Goal: Task Accomplishment & Management: Manage account settings

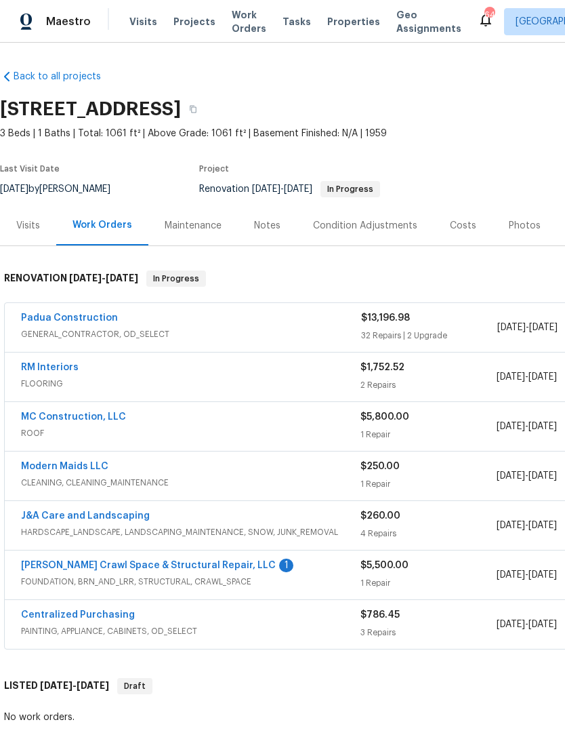
click at [142, 563] on link "Falcone Crawl Space & Structural Repair, LLC" at bounding box center [148, 565] width 255 height 9
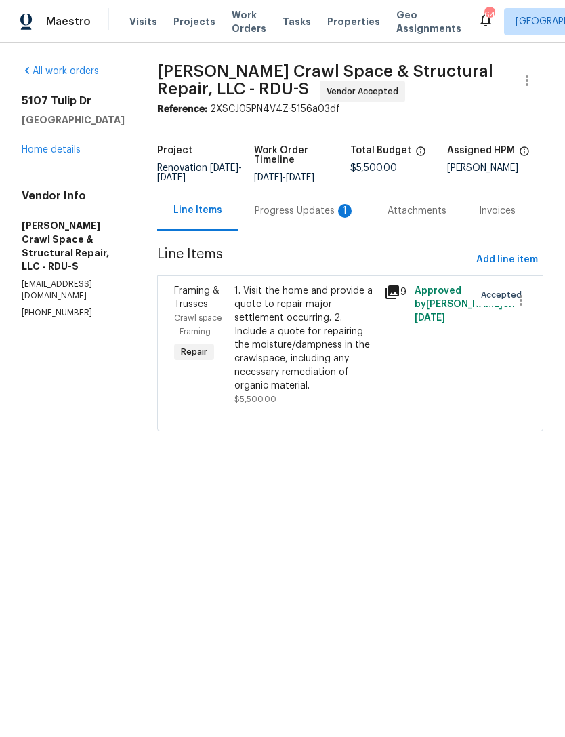
click at [315, 217] on div "Progress Updates 1" at bounding box center [305, 211] width 100 height 14
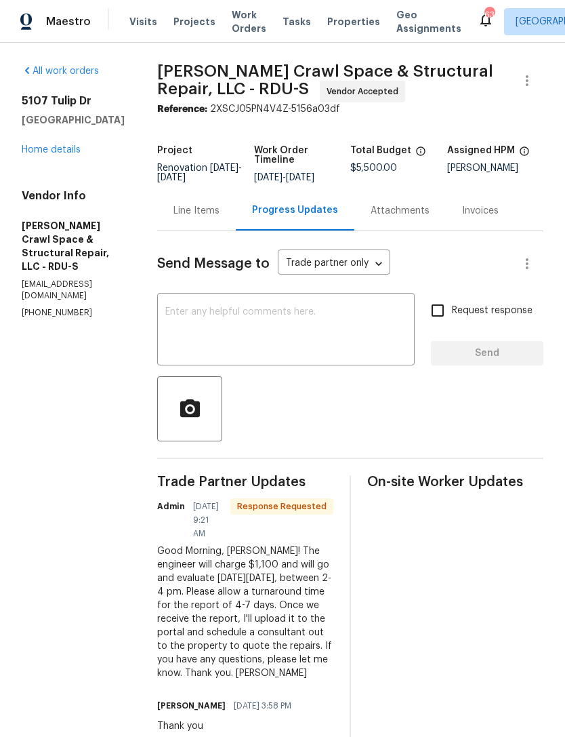
click at [241, 310] on div "x ​" at bounding box center [286, 330] width 258 height 69
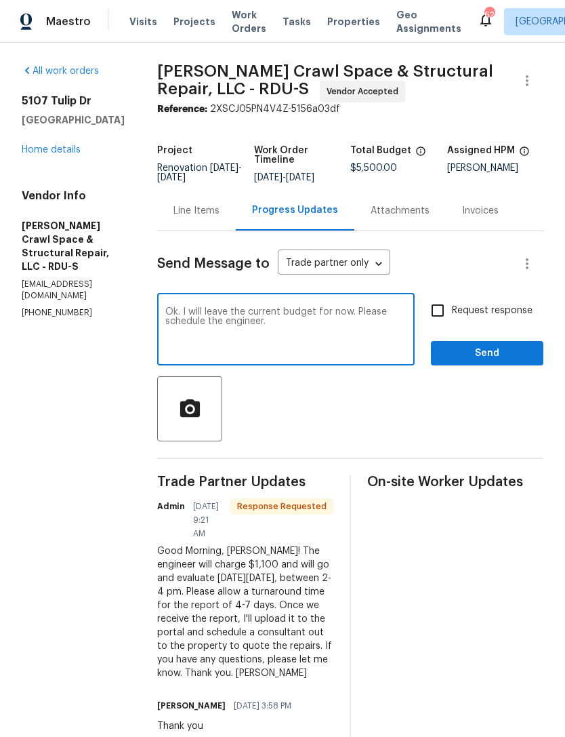
type textarea "Ok. I will leave the current budget for now. Please schedule the engineer."
click at [447, 319] on input "Request response" at bounding box center [438, 310] width 28 height 28
checkbox input "true"
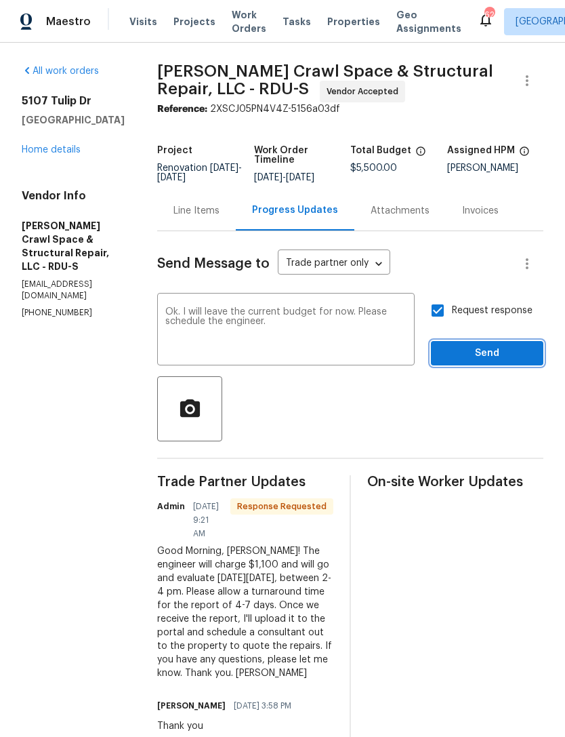
click at [481, 358] on span "Send" at bounding box center [487, 353] width 91 height 17
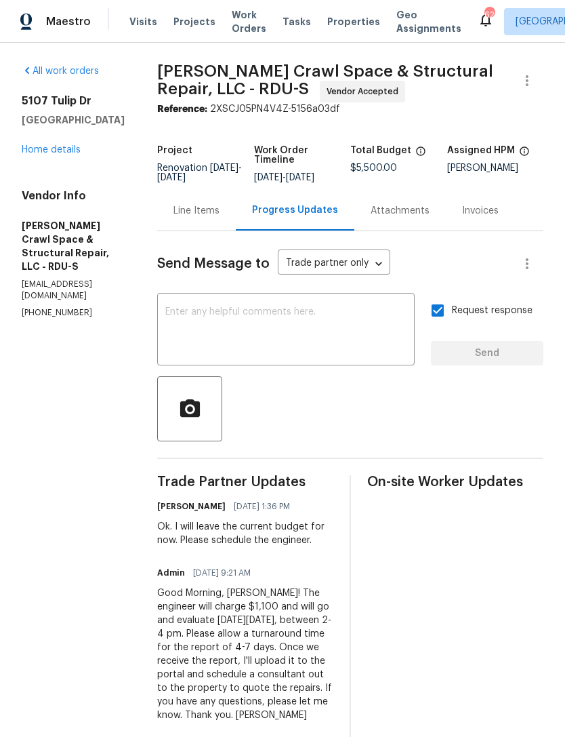
click at [55, 146] on link "Home details" at bounding box center [51, 149] width 59 height 9
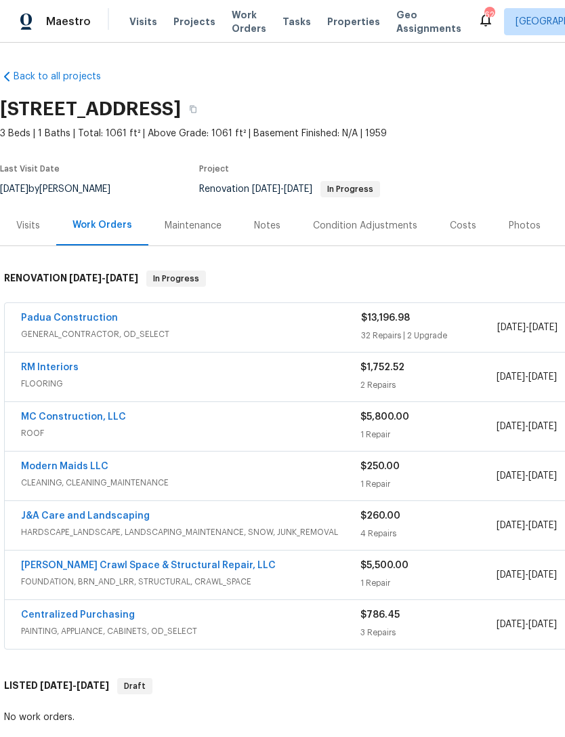
click at [254, 225] on div "Notes" at bounding box center [267, 226] width 26 height 14
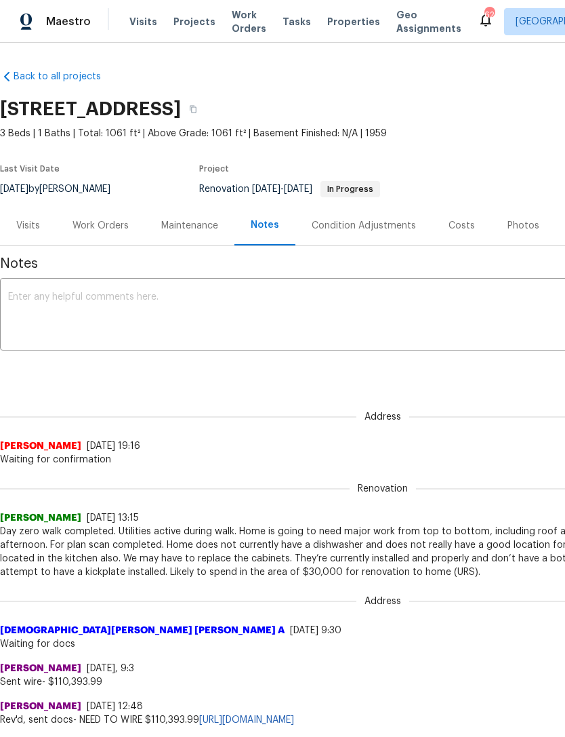
click at [145, 302] on textarea at bounding box center [383, 315] width 750 height 47
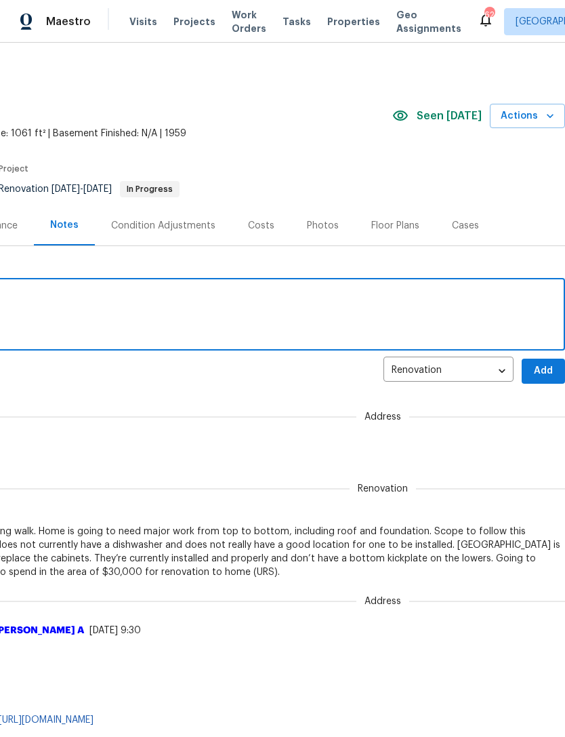
scroll to position [0, 201]
type textarea "Update: Engineer scheduled for 8/27."
click at [547, 367] on span "Add" at bounding box center [544, 371] width 22 height 17
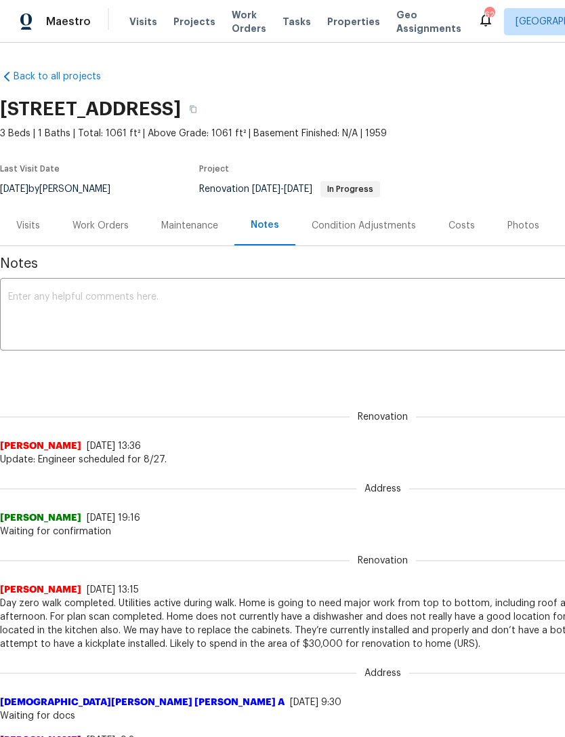
scroll to position [0, 0]
click at [83, 224] on div "Work Orders" at bounding box center [101, 226] width 56 height 14
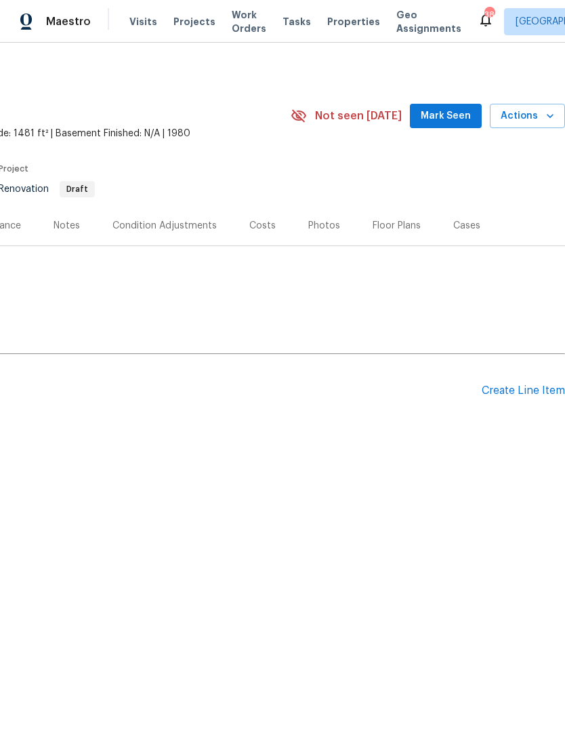
scroll to position [0, 201]
click at [458, 117] on span "Mark Seen" at bounding box center [446, 116] width 50 height 17
click at [515, 385] on div "Create Line Item" at bounding box center [523, 390] width 83 height 13
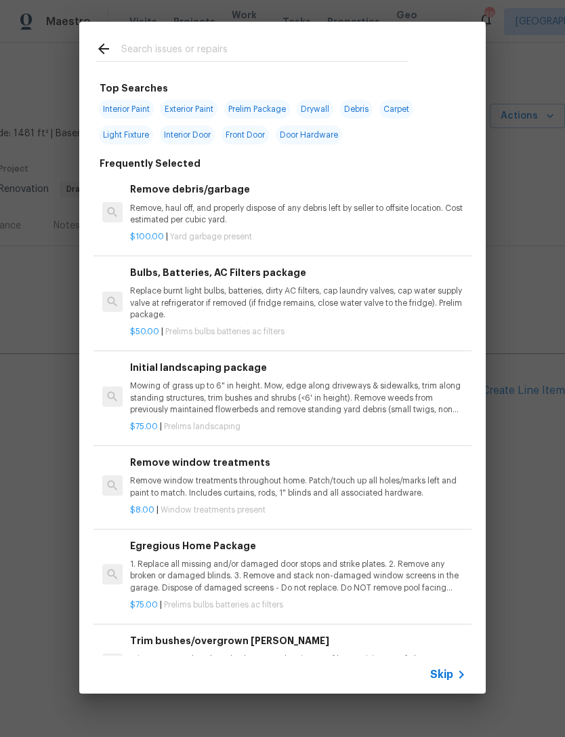
click at [167, 48] on input "text" at bounding box center [264, 51] width 287 height 20
type input "Clea"
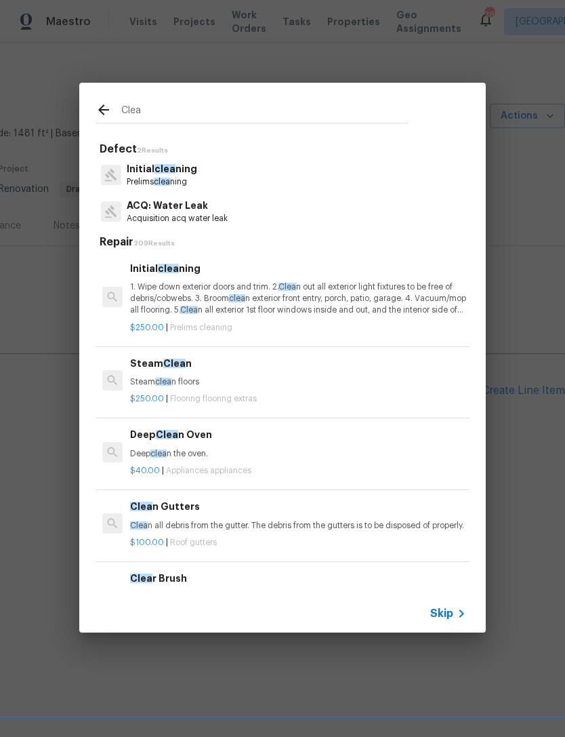
click at [225, 291] on p "1. Wipe down exterior doors and trim. 2. Clea n out all exterior light fixtures…" at bounding box center [298, 298] width 336 height 35
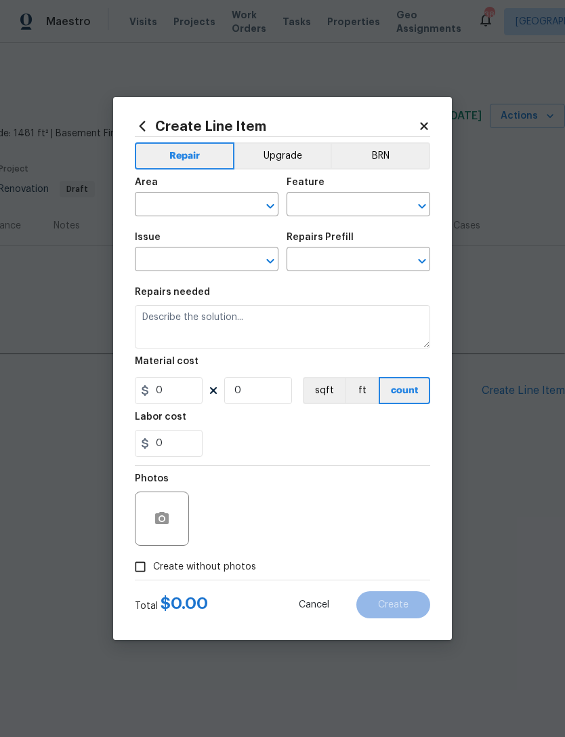
type input "Home Readiness Packages"
type input "Initial cleaning"
type textarea "1. Wipe down exterior doors and trim. 2. Clean out all exterior light fixtures …"
type input "1"
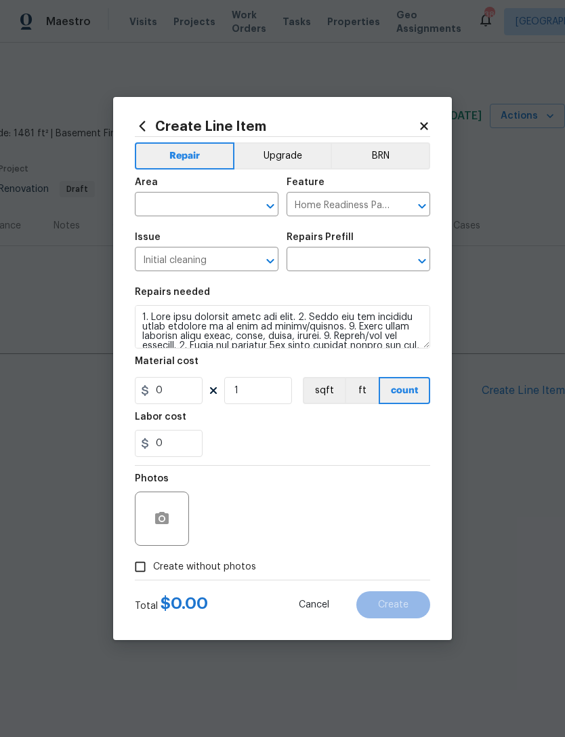
type input "Initial cleaning $250.00"
type input "250"
click at [188, 205] on input "text" at bounding box center [188, 205] width 106 height 21
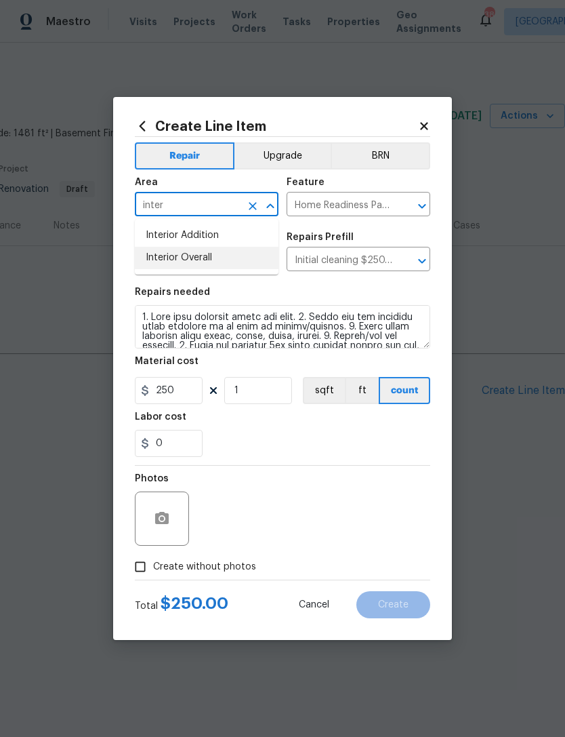
click at [201, 260] on li "Interior Overall" at bounding box center [207, 258] width 144 height 22
type input "Interior Overall"
click at [142, 564] on input "Create without photos" at bounding box center [140, 567] width 26 height 26
checkbox input "true"
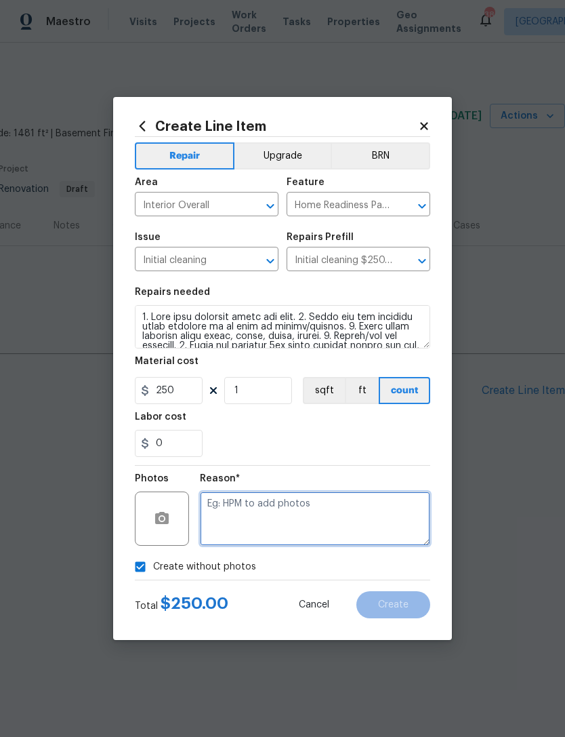
click at [296, 521] on textarea at bounding box center [315, 518] width 230 height 54
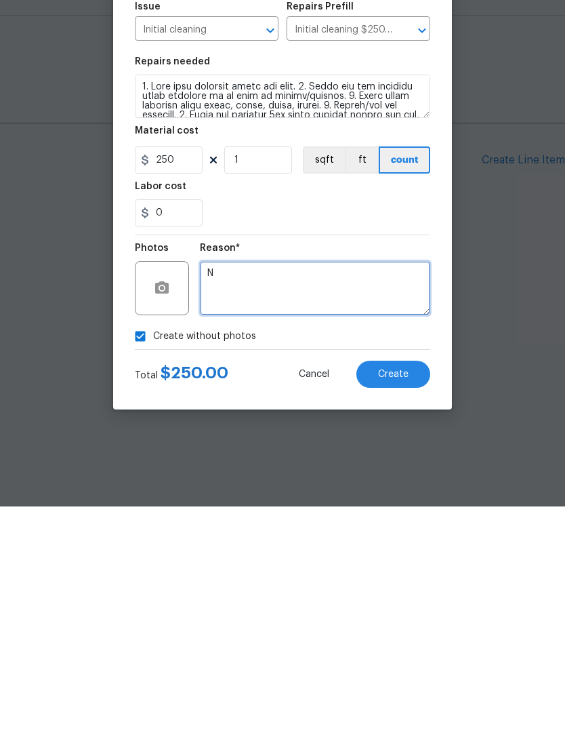
type textarea "N"
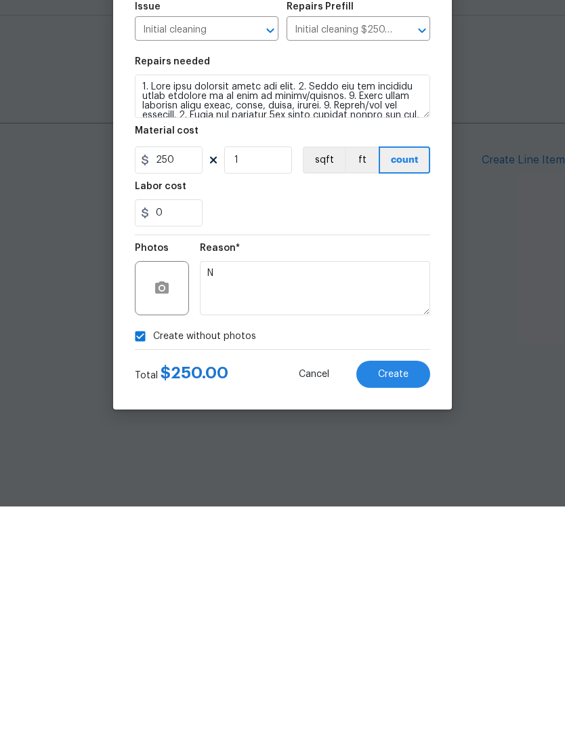
click at [386, 600] on span "Create" at bounding box center [393, 605] width 31 height 10
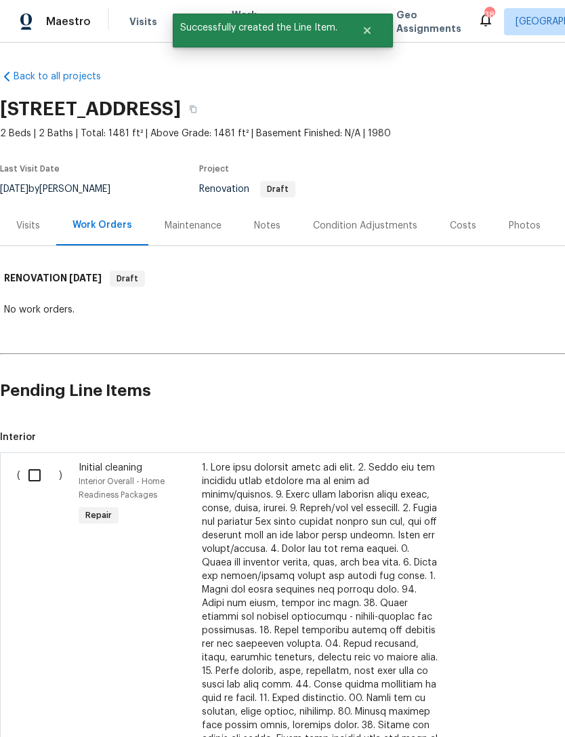
scroll to position [0, -1]
click at [39, 473] on input "checkbox" at bounding box center [39, 475] width 39 height 28
checkbox input "true"
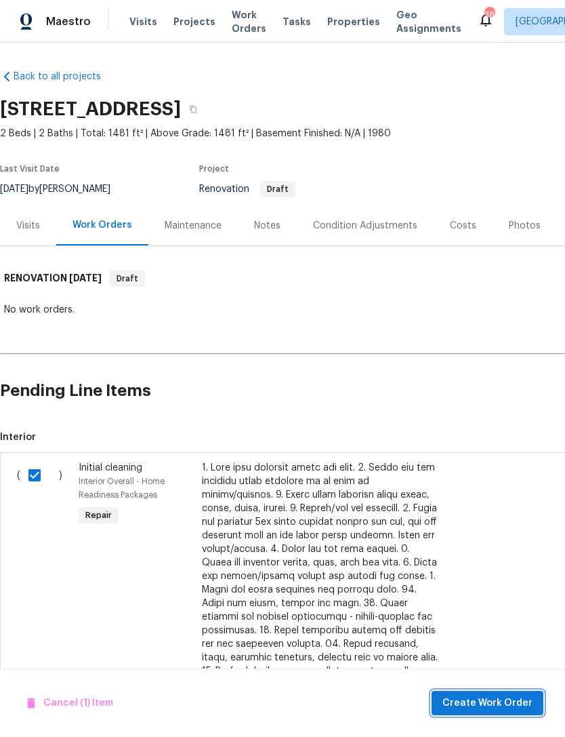
click at [481, 699] on span "Create Work Order" at bounding box center [488, 703] width 90 height 17
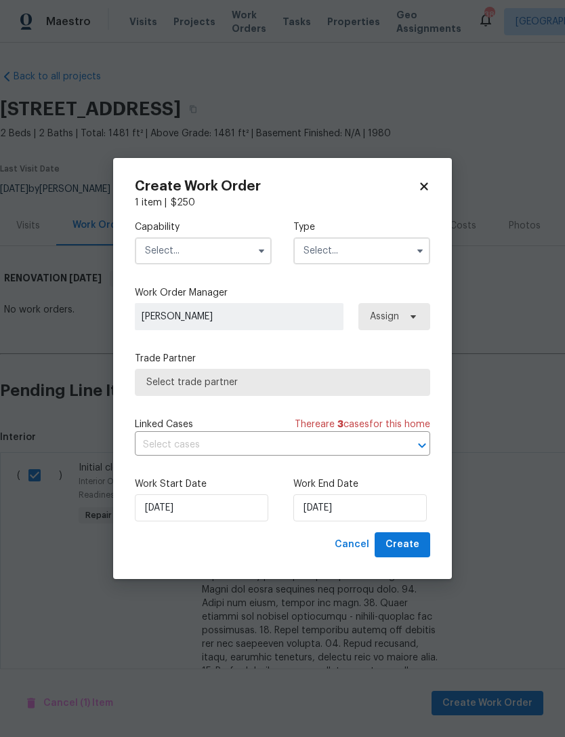
click at [215, 242] on input "text" at bounding box center [203, 250] width 137 height 27
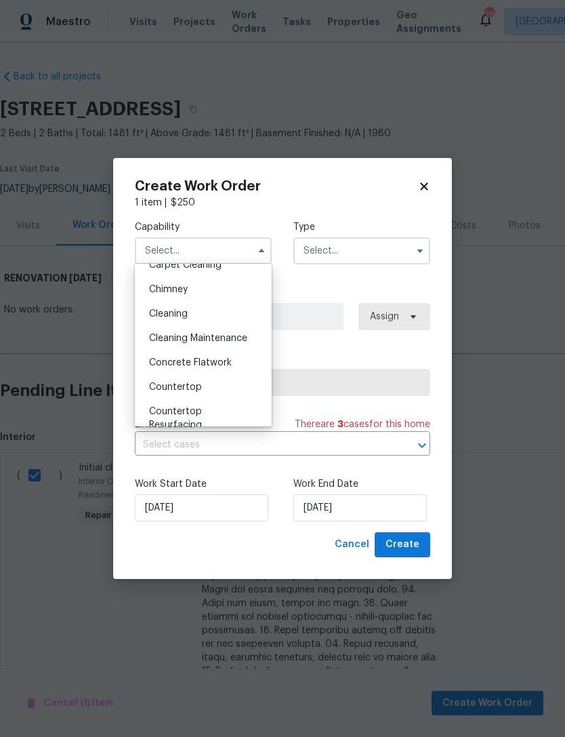
scroll to position [150, 0]
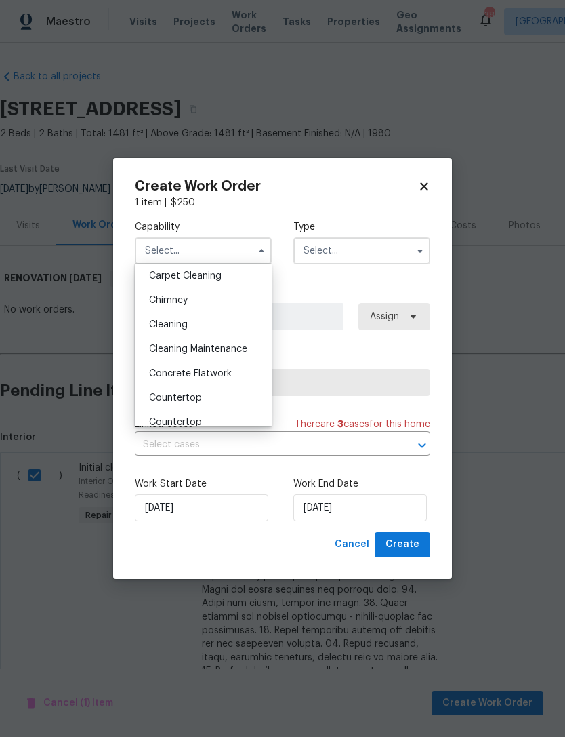
click at [218, 319] on div "Cleaning" at bounding box center [203, 324] width 130 height 24
type input "Cleaning"
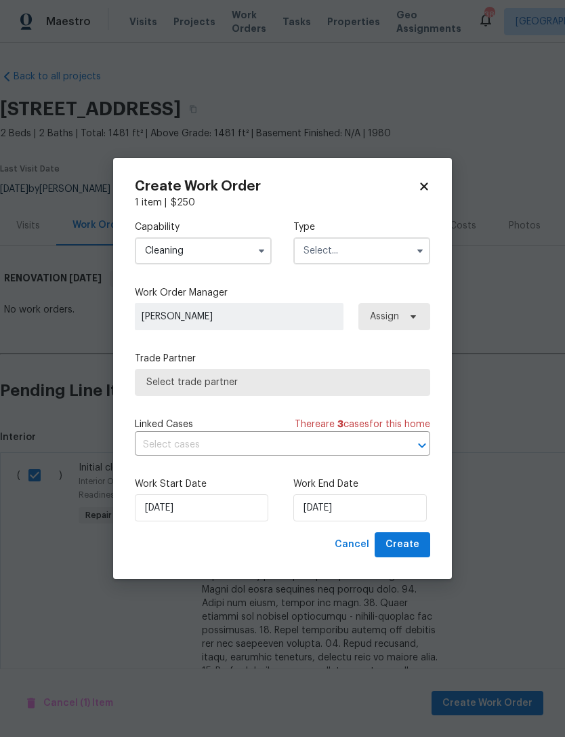
click at [351, 248] on input "text" at bounding box center [361, 250] width 137 height 27
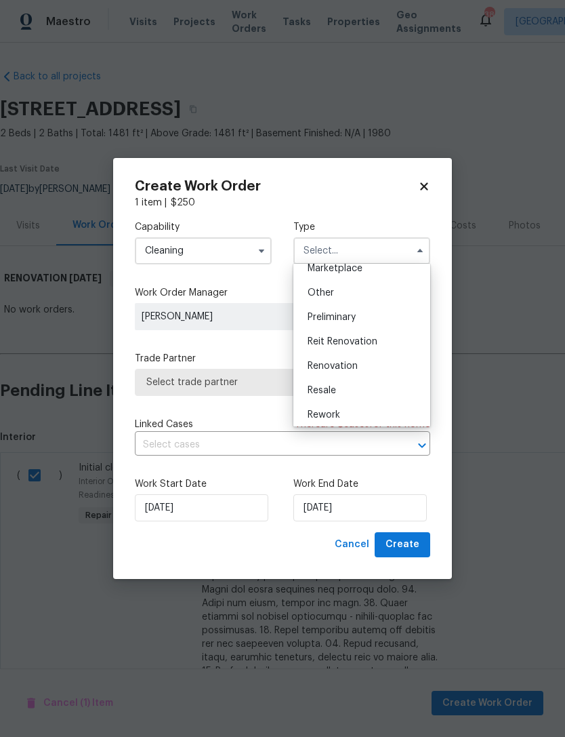
scroll to position [266, 0]
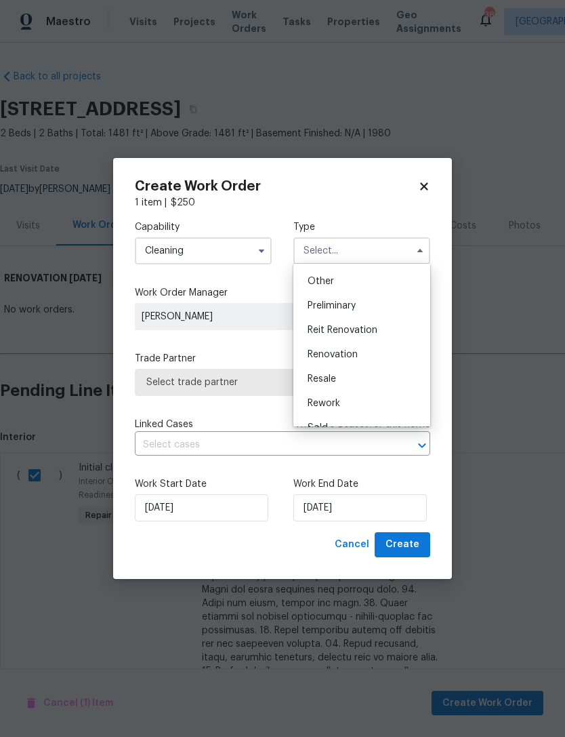
click at [352, 357] on span "Renovation" at bounding box center [333, 354] width 50 height 9
type input "Renovation"
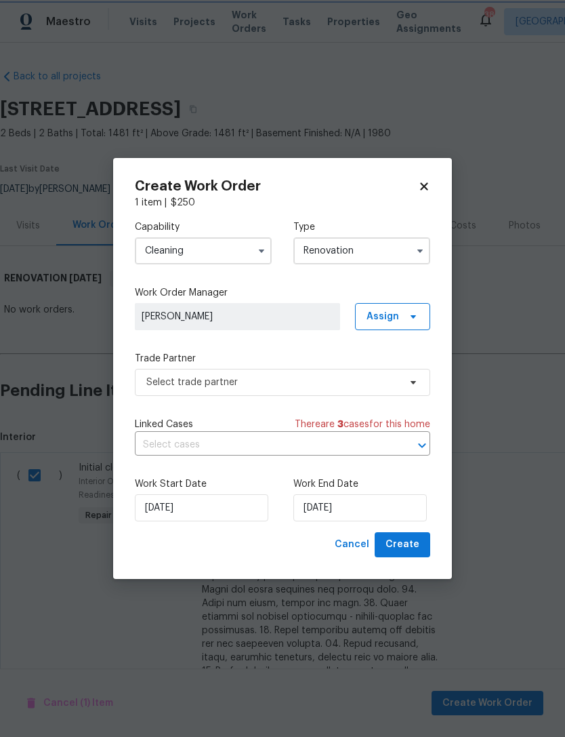
scroll to position [0, 0]
click at [218, 512] on input "8/21/2025" at bounding box center [202, 507] width 134 height 27
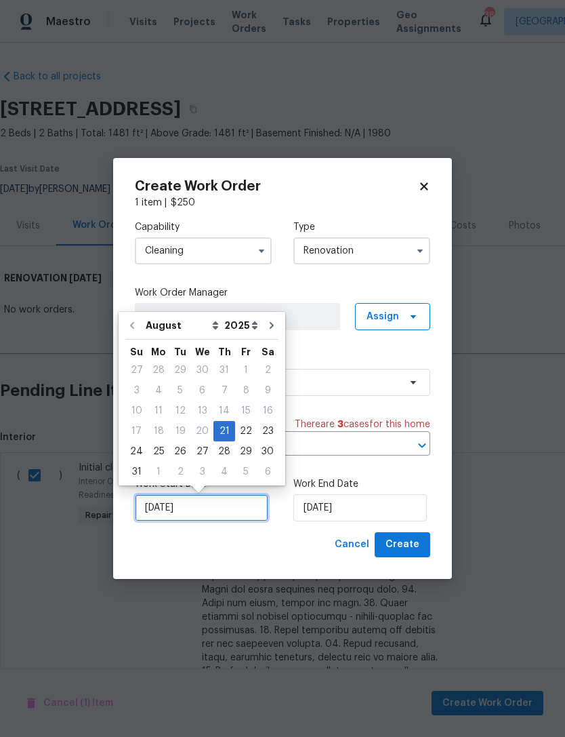
scroll to position [25, 0]
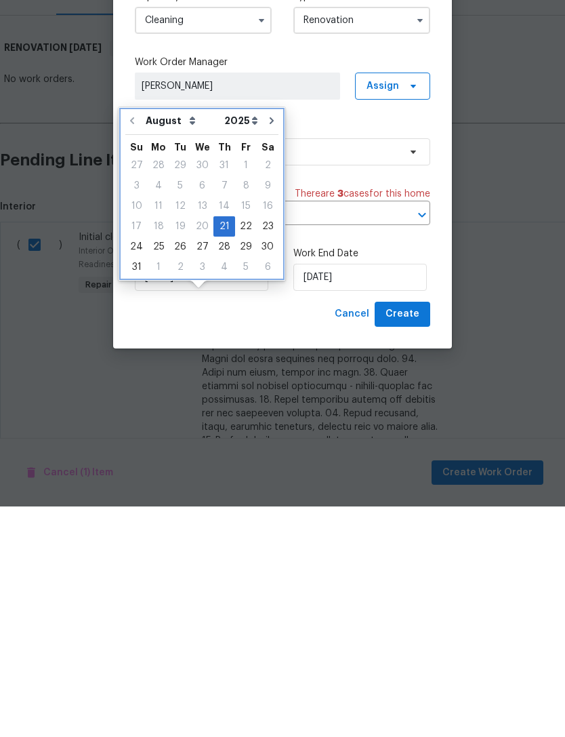
click at [266, 346] on icon "Go to next month" at bounding box center [271, 351] width 11 height 11
type input "9/21/2025"
select select "8"
type input "9/21/2025"
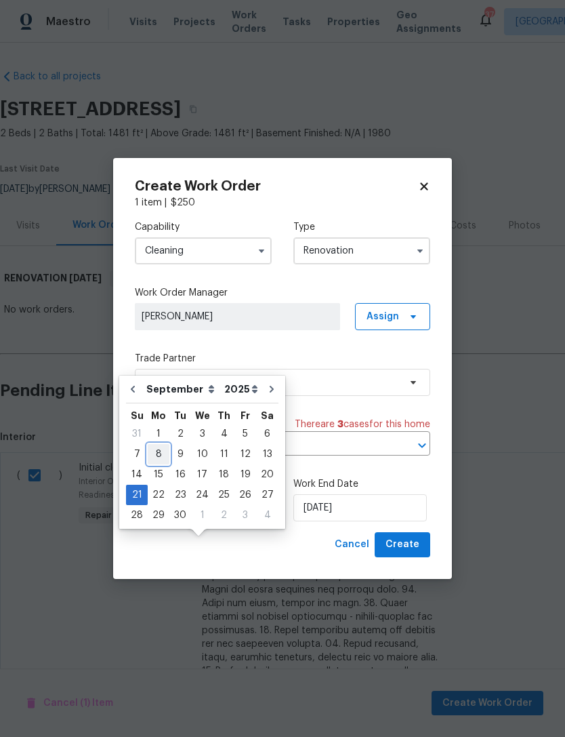
click at [159, 445] on div "8" at bounding box center [159, 454] width 22 height 19
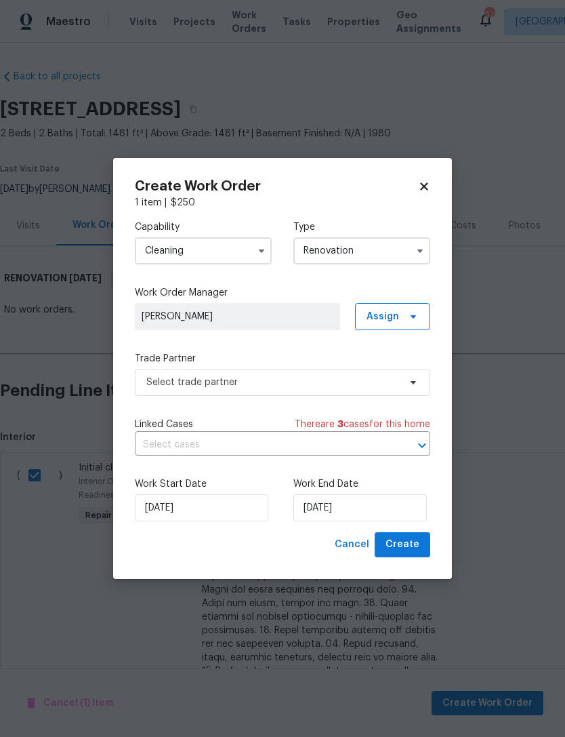
type input "9/8/2025"
click at [197, 503] on input "9/8/2025" at bounding box center [202, 507] width 134 height 27
select select "8"
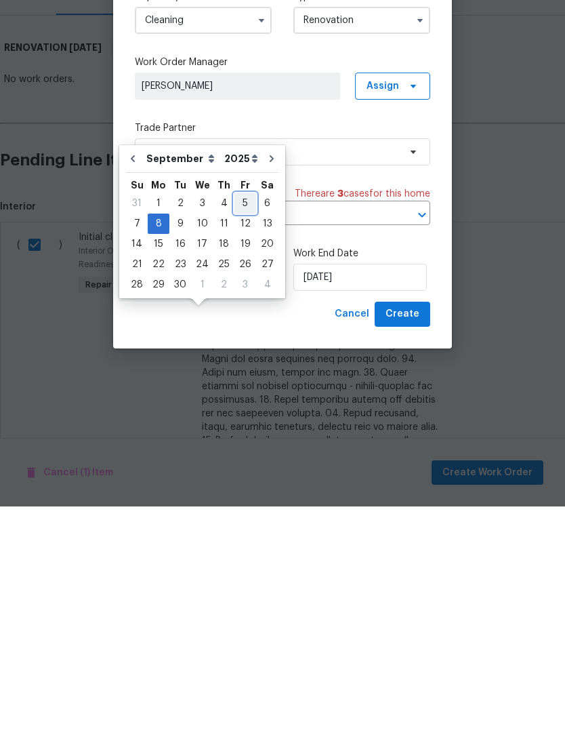
click at [239, 424] on div "5" at bounding box center [246, 433] width 22 height 19
type input "[DATE]"
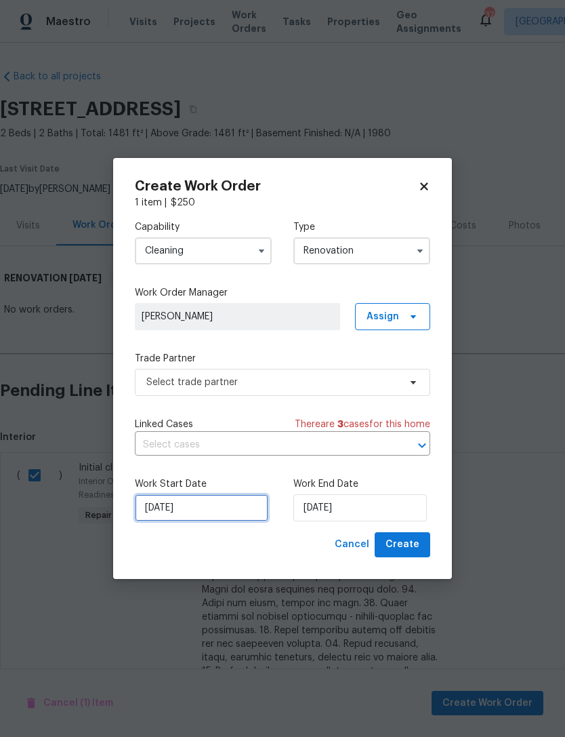
click at [190, 504] on input "[DATE]" at bounding box center [202, 507] width 134 height 27
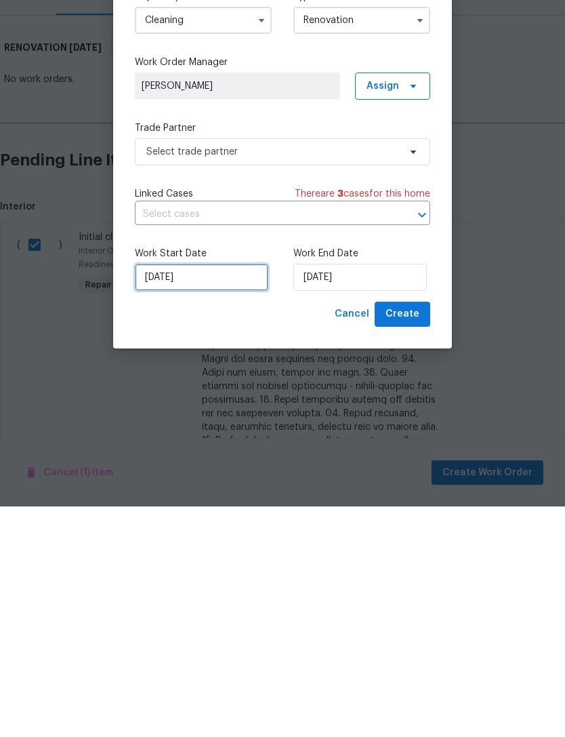
select select "8"
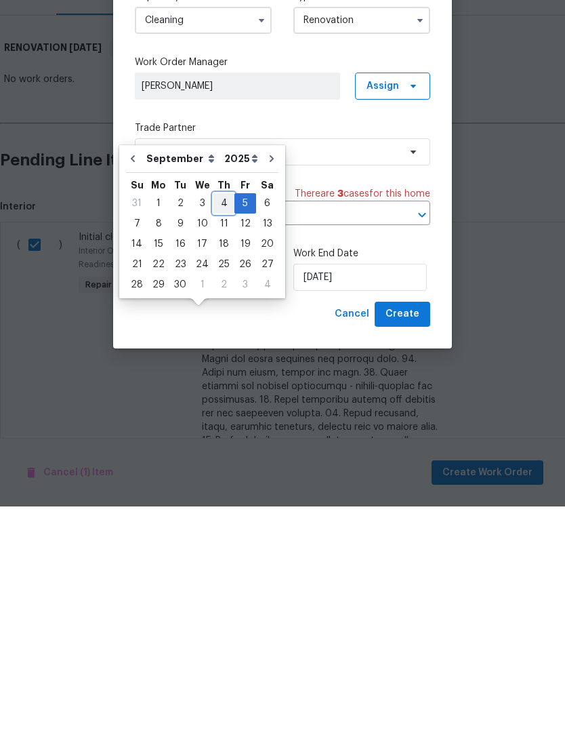
click at [220, 424] on div "4" at bounding box center [224, 433] width 21 height 19
type input "9/4/2025"
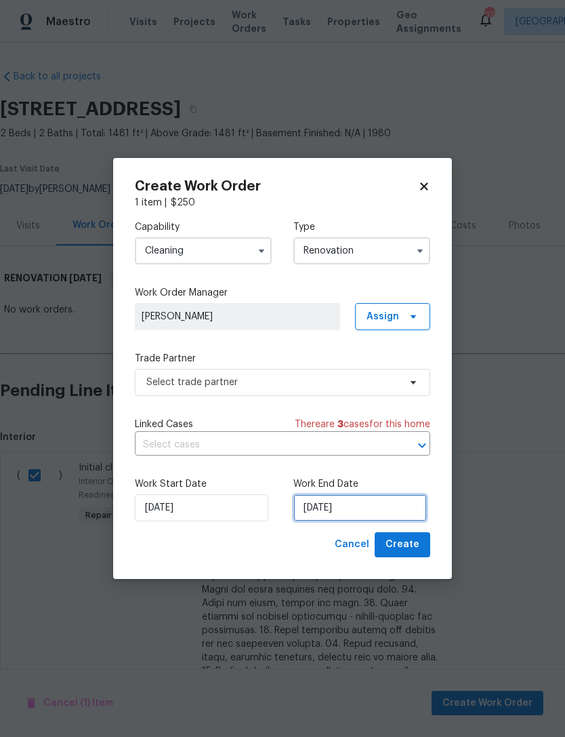
click at [336, 500] on input "9/21/2025" at bounding box center [360, 507] width 134 height 27
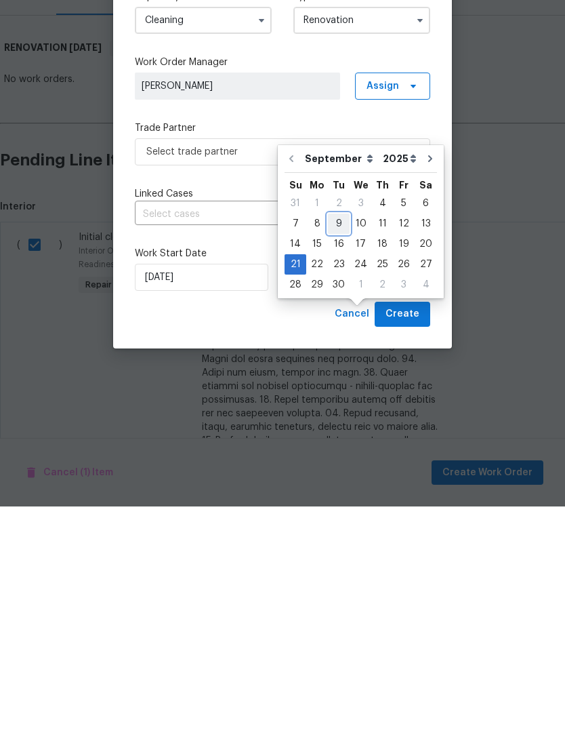
click at [331, 445] on div "9" at bounding box center [339, 454] width 22 height 19
type input "9/9/2025"
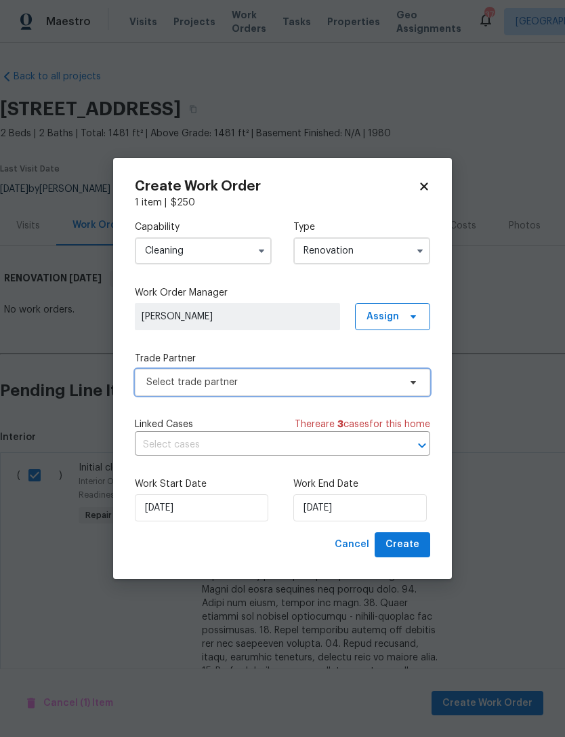
click at [260, 376] on span "Select trade partner" at bounding box center [272, 382] width 253 height 14
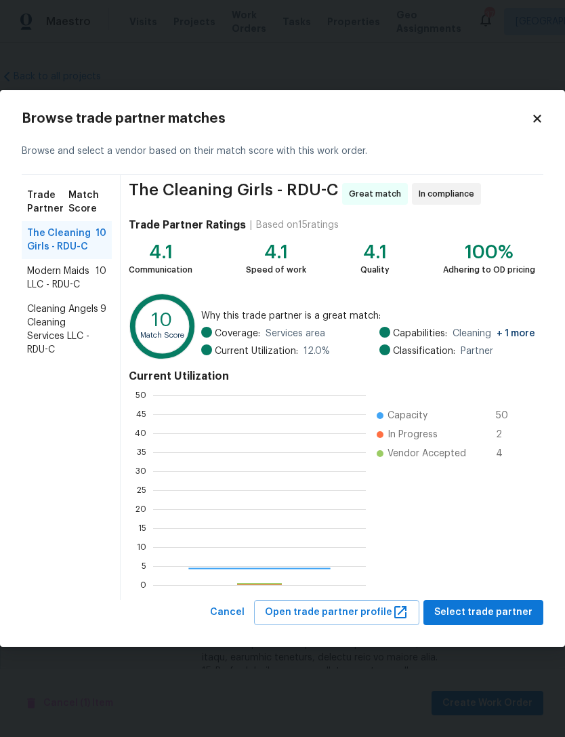
scroll to position [190, 213]
click at [88, 273] on span "Modern Maids LLC - RDU-C" at bounding box center [61, 277] width 68 height 27
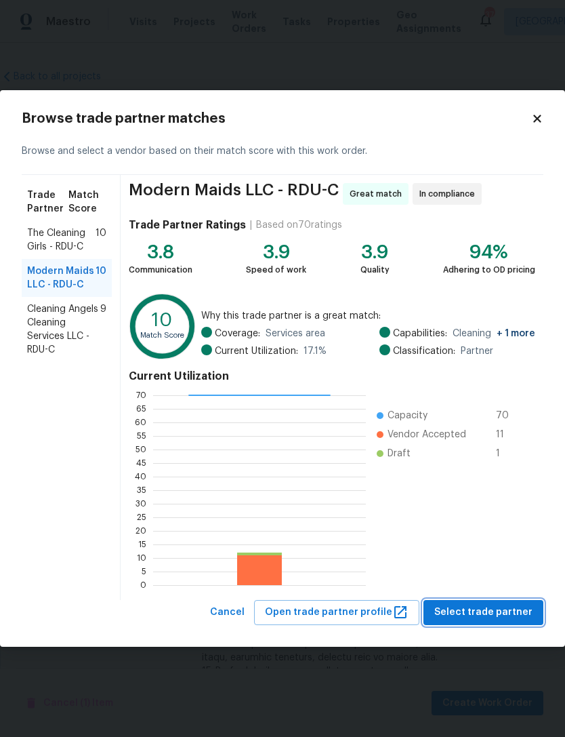
click at [512, 605] on span "Select trade partner" at bounding box center [483, 612] width 98 height 17
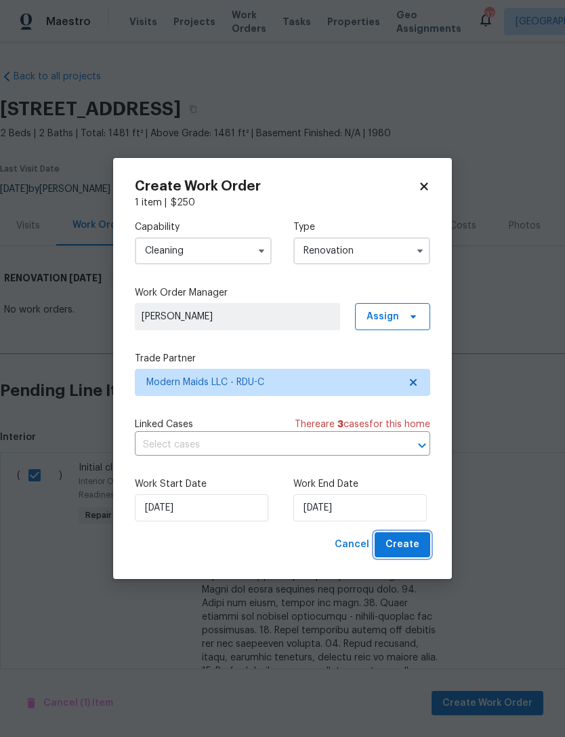
click at [416, 543] on span "Create" at bounding box center [403, 544] width 34 height 17
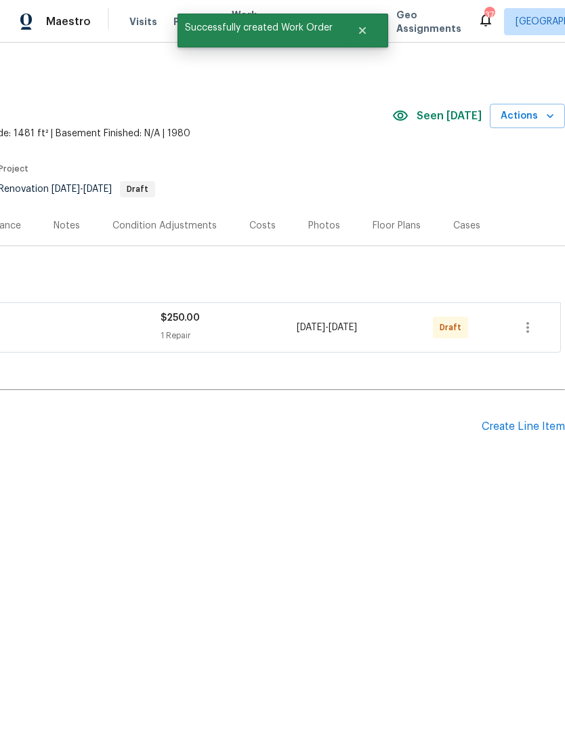
scroll to position [0, 201]
click at [525, 423] on div "Create Line Item" at bounding box center [523, 426] width 83 height 13
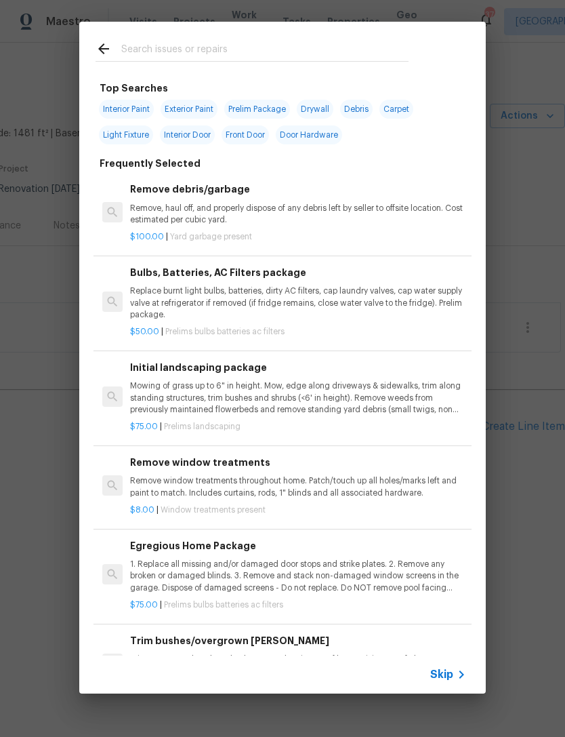
click at [210, 375] on div "Initial landscaping package Mowing of grass up to 6" in height. Mow, edge along…" at bounding box center [298, 388] width 336 height 56
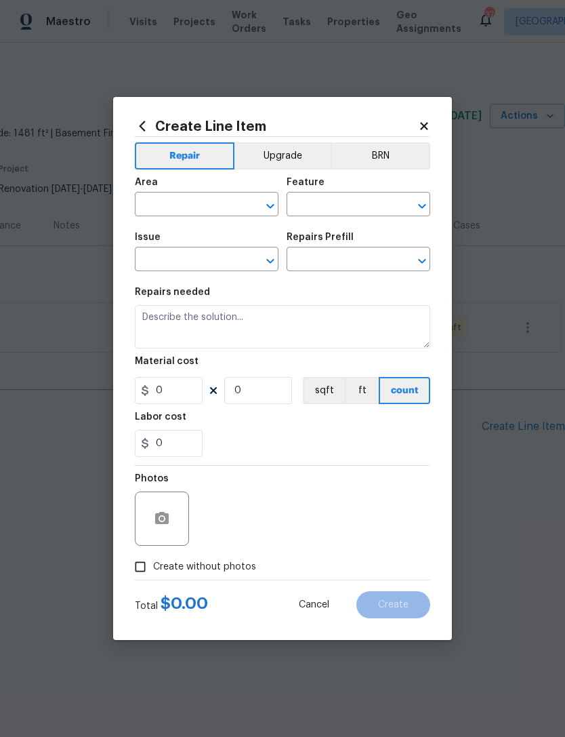
type input "Home Readiness Packages"
type input "Landscape Package"
type input "Initial landscaping package $75.00"
type textarea "Mowing of grass up to 6" in height. Mow, edge along driveways & sidewalks, trim…"
type input "75"
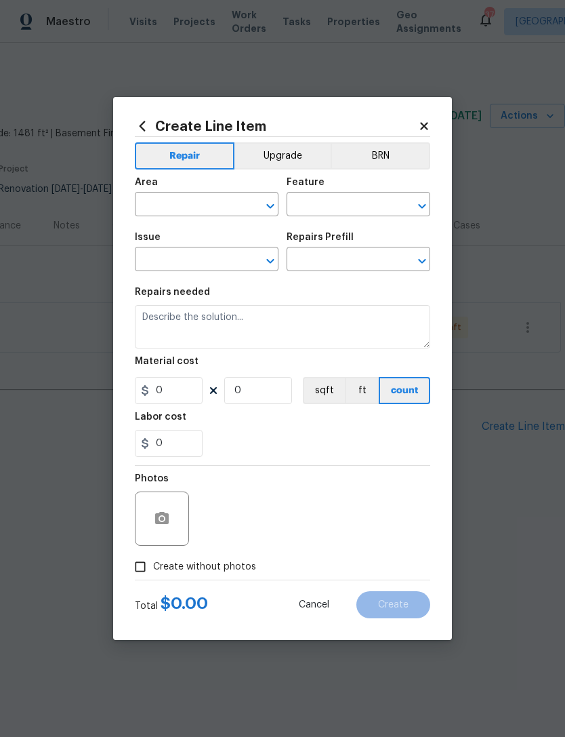
type input "1"
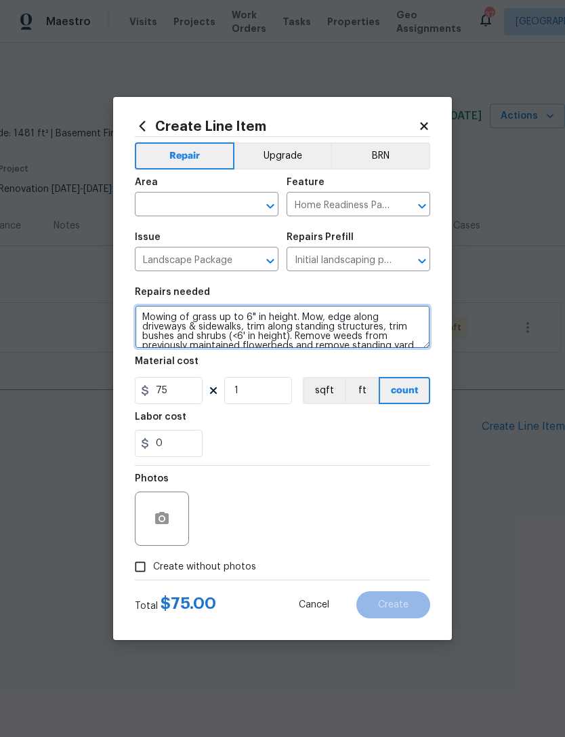
click at [230, 310] on textarea "Mowing of grass up to 6" in height. Mow, edge along driveways & sidewalks, trim…" at bounding box center [283, 326] width 296 height 43
click at [245, 311] on textarea "Mowing of grass up to 6" in height. Mow, edge along driveways & sidewalks, trim…" at bounding box center [283, 326] width 296 height 43
click at [245, 310] on textarea "Mowing of grass up to 6" in height. Mow, edge along driveways & sidewalks, trim…" at bounding box center [283, 326] width 296 height 43
click at [239, 313] on textarea "Mowing of grass up to 6" in height. Mow, edge along driveways & sidewalks, trim…" at bounding box center [283, 326] width 296 height 43
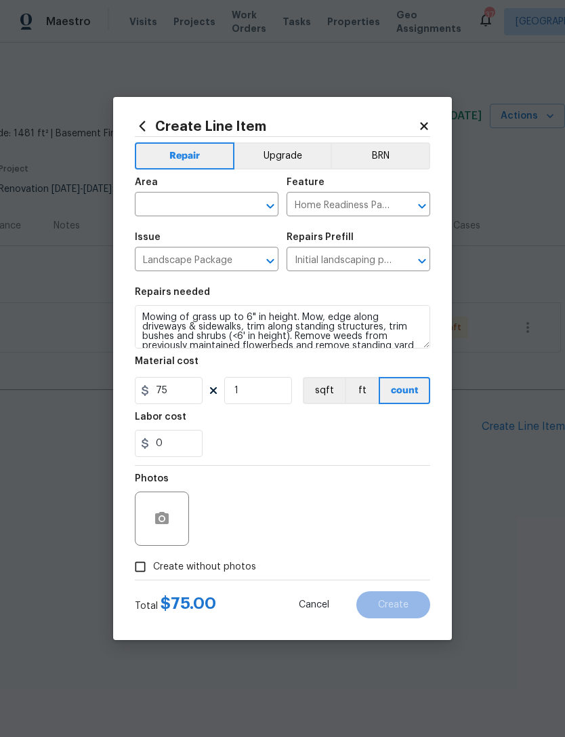
click at [371, 450] on div "0" at bounding box center [283, 443] width 296 height 27
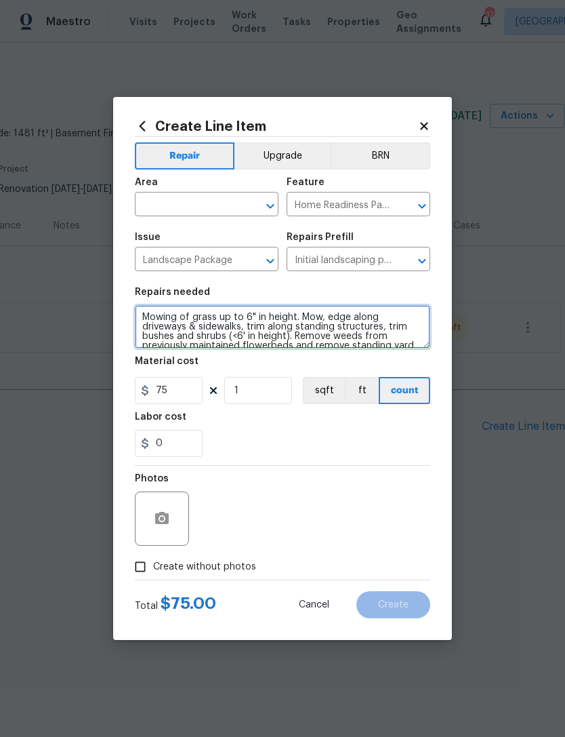
click at [258, 313] on textarea "Mowing of grass up to 6" in height. Mow, edge along driveways & sidewalks, trim…" at bounding box center [283, 326] width 296 height 43
type textarea "Mowing of grass up to 2.5 MOWER DECK HEIGHT. Mow, edge along driveways & sidewa…"
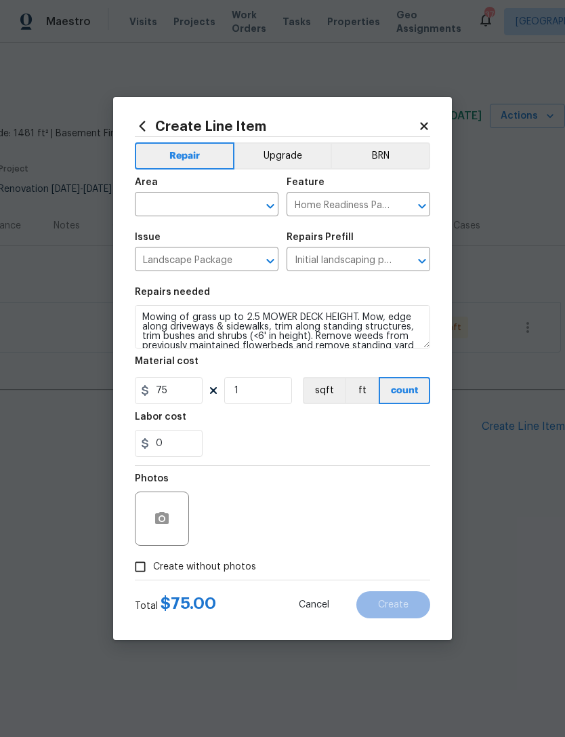
click at [314, 435] on div "0" at bounding box center [283, 443] width 296 height 27
click at [188, 569] on span "Create without photos" at bounding box center [204, 567] width 103 height 14
click at [153, 569] on input "Create without photos" at bounding box center [140, 567] width 26 height 26
checkbox input "true"
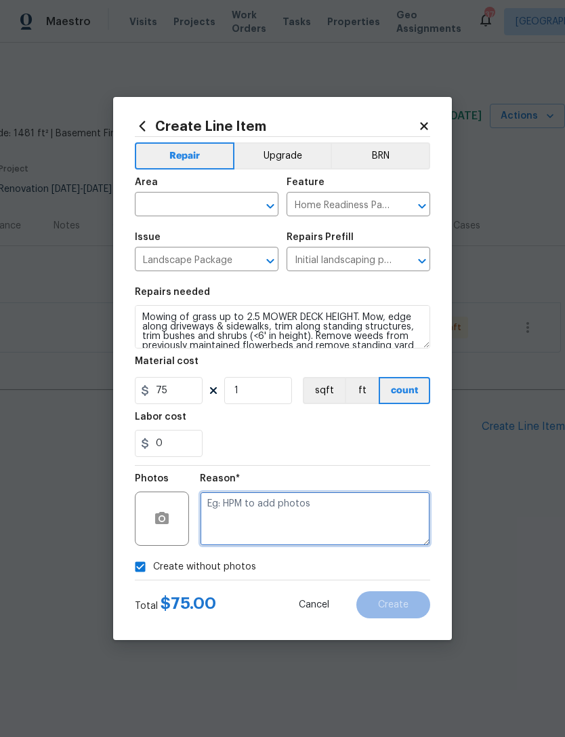
click at [292, 519] on textarea at bounding box center [315, 518] width 230 height 54
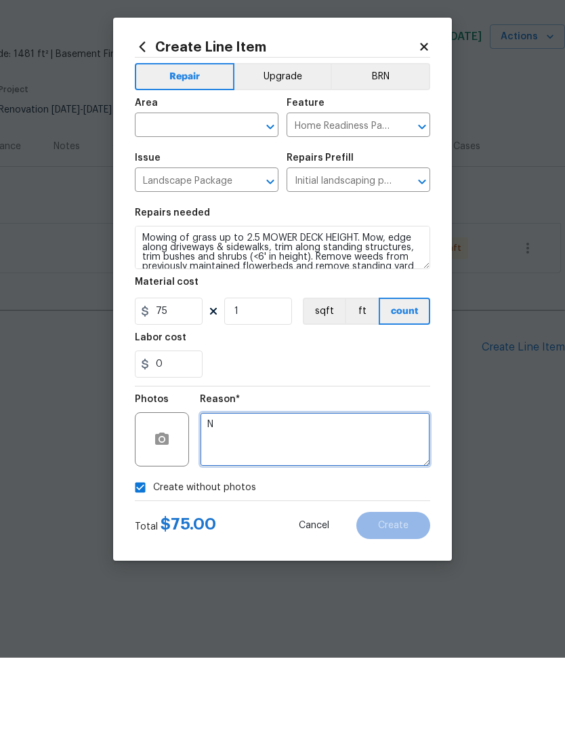
type textarea "N"
click at [197, 195] on input "text" at bounding box center [188, 205] width 106 height 21
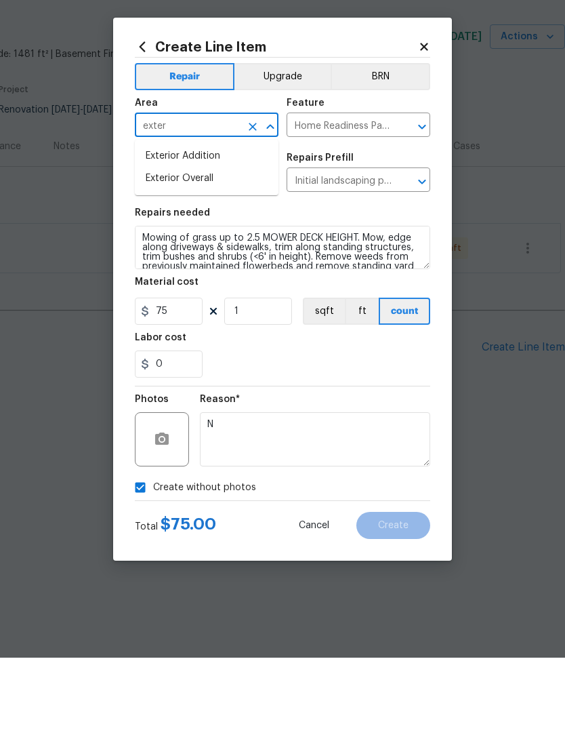
click at [213, 247] on li "Exterior Overall" at bounding box center [207, 258] width 144 height 22
type input "Exterior Overall"
click at [392, 591] on button "Create" at bounding box center [394, 604] width 74 height 27
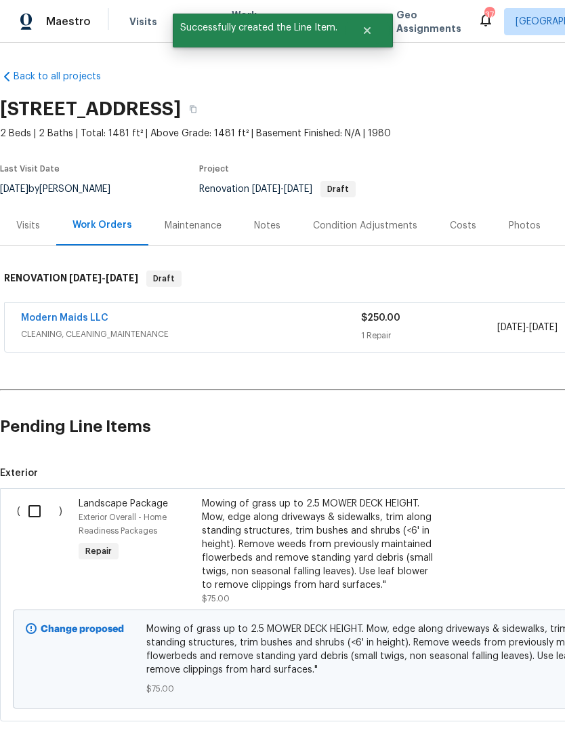
scroll to position [0, 0]
click at [31, 509] on input "checkbox" at bounding box center [39, 511] width 39 height 28
checkbox input "true"
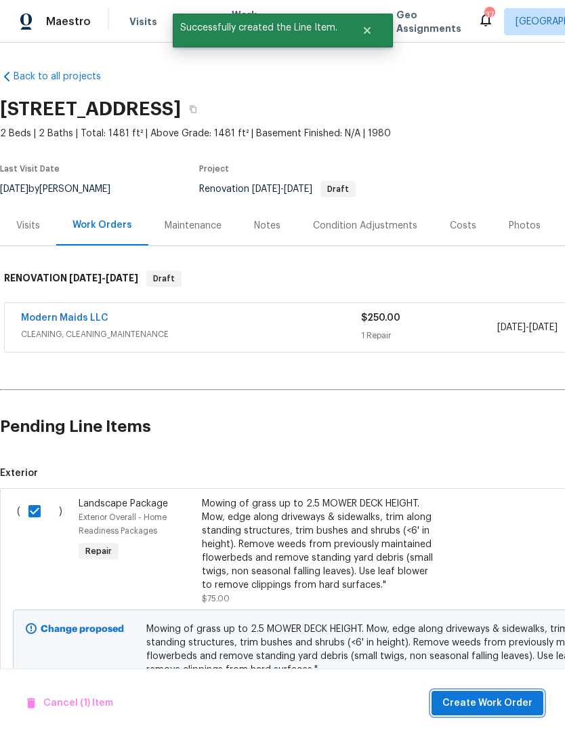
click at [515, 700] on span "Create Work Order" at bounding box center [488, 703] width 90 height 17
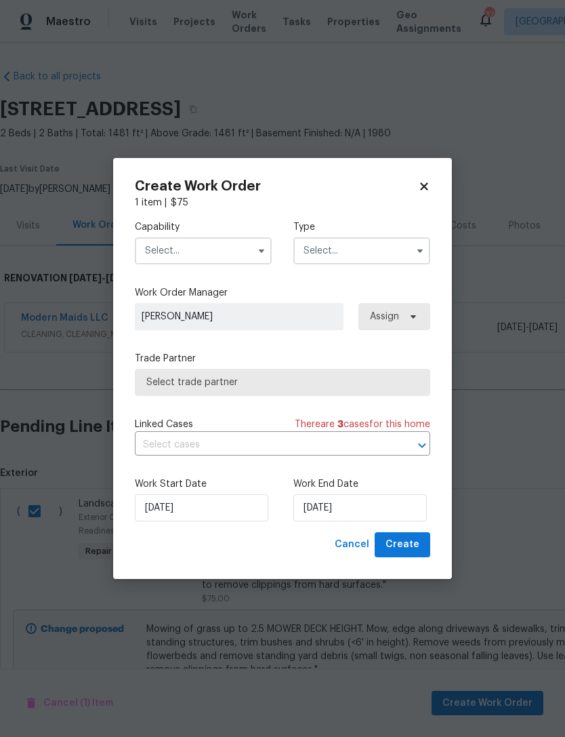
click at [209, 247] on input "text" at bounding box center [203, 250] width 137 height 27
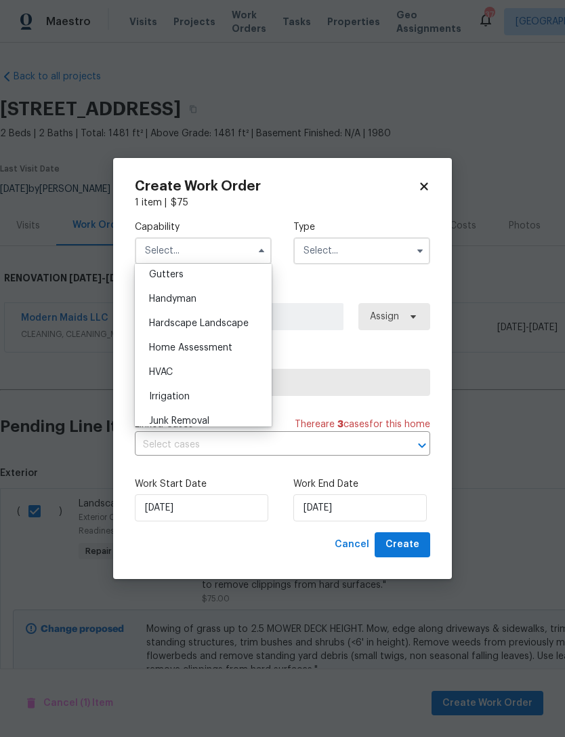
scroll to position [730, 0]
click at [240, 317] on span "Hardscape Landscape" at bounding box center [199, 318] width 100 height 9
type input "Hardscape Landscape"
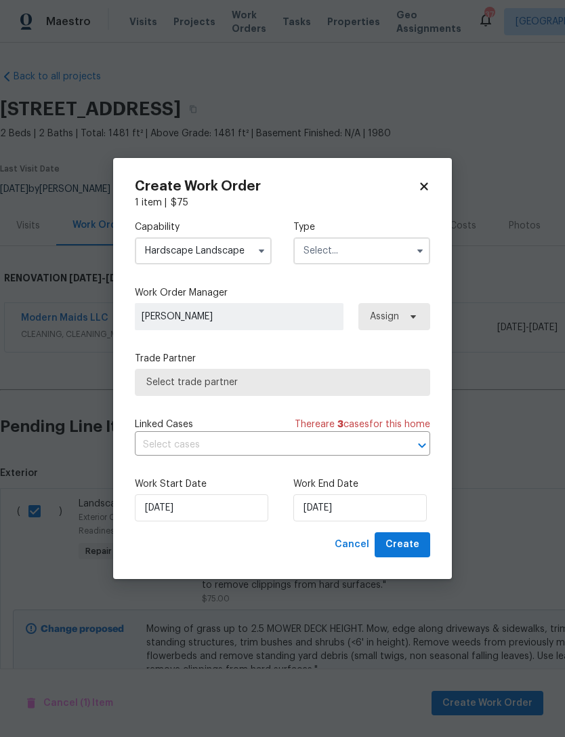
click at [346, 256] on input "text" at bounding box center [361, 250] width 137 height 27
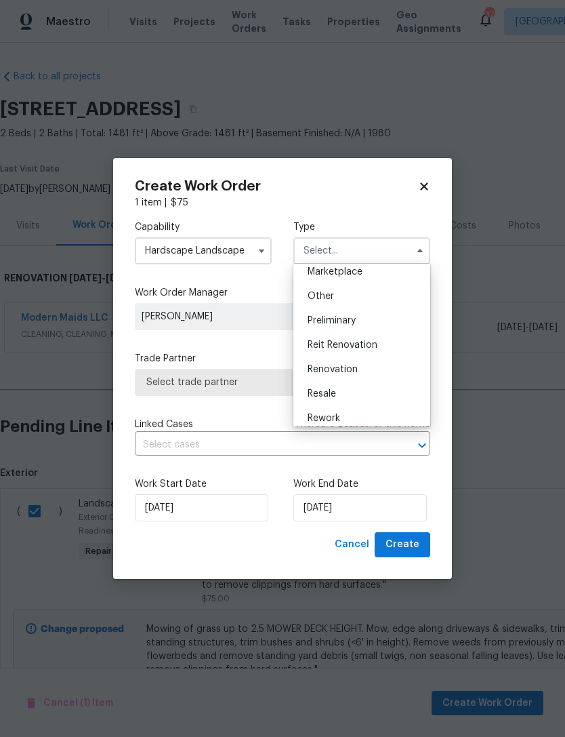
scroll to position [260, 0]
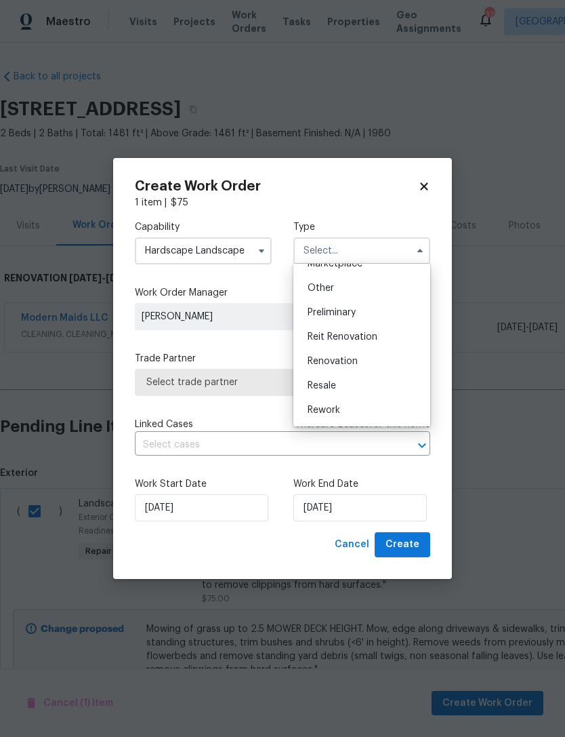
click at [361, 363] on div "Renovation" at bounding box center [362, 361] width 130 height 24
type input "Renovation"
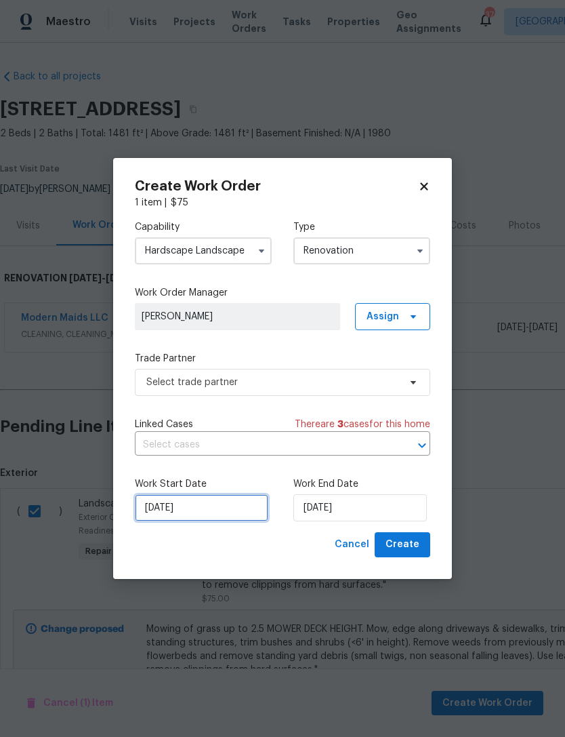
click at [201, 508] on input "[DATE]" at bounding box center [202, 507] width 134 height 27
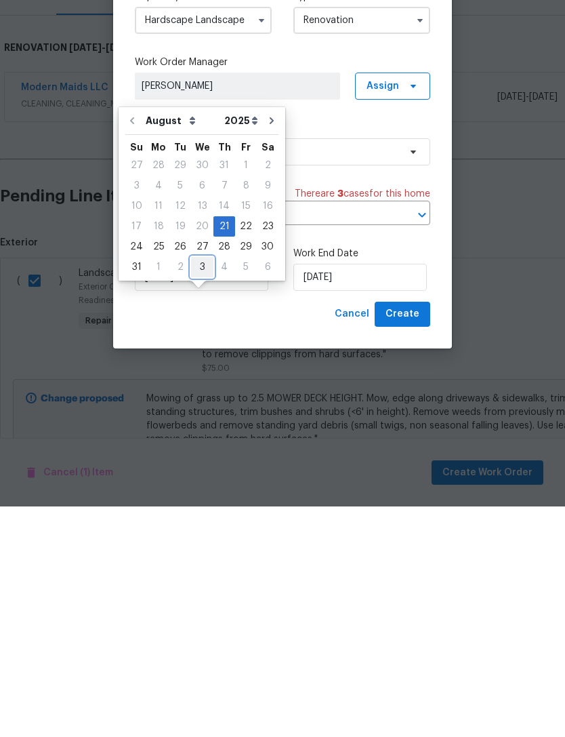
click at [199, 488] on div "3" at bounding box center [202, 497] width 22 height 19
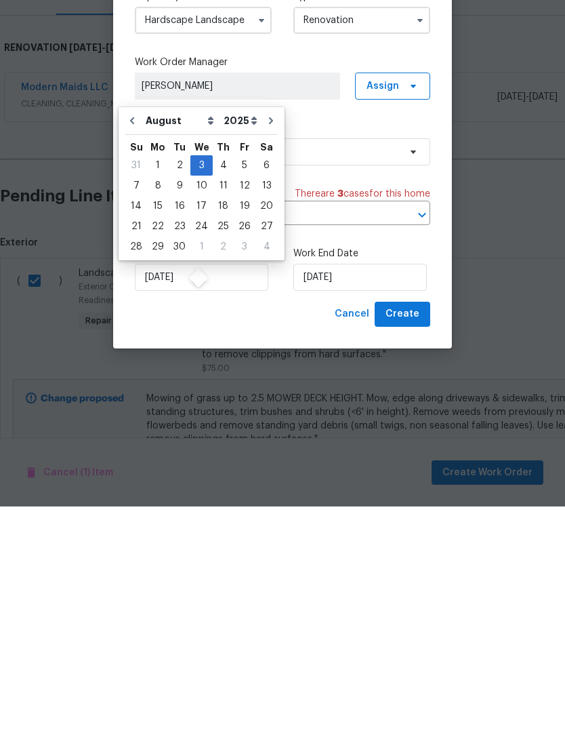
type input "9/3/2025"
select select "8"
type input "9/3/2025"
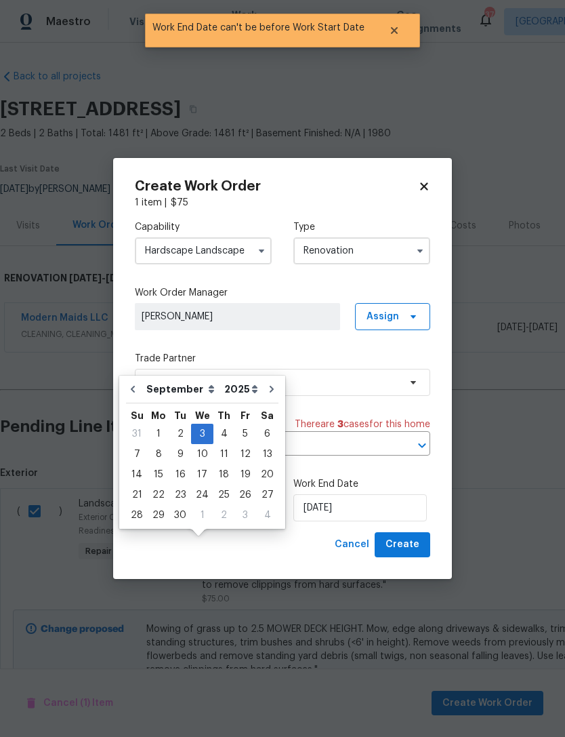
click at [188, 509] on input "9/3/2025" at bounding box center [202, 507] width 134 height 27
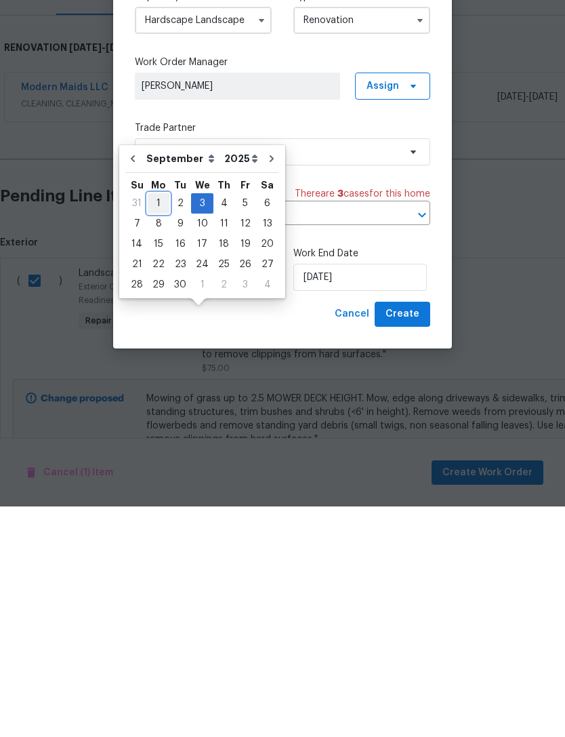
click at [159, 424] on div "1" at bounding box center [159, 433] width 22 height 19
type input "9/1/2025"
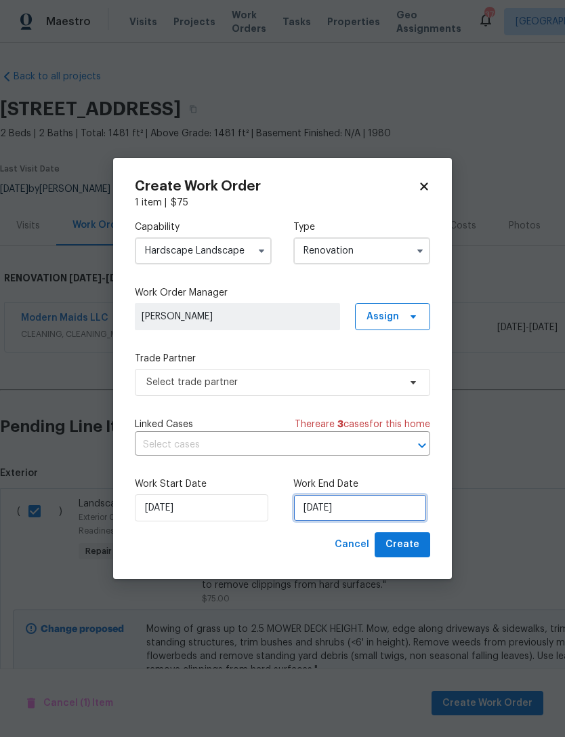
click at [338, 512] on input "9/3/2025" at bounding box center [360, 507] width 134 height 27
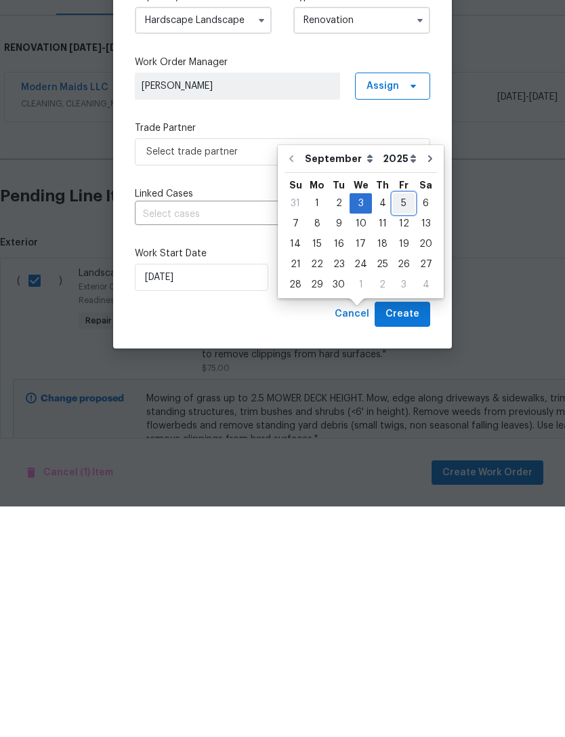
click at [398, 424] on div "5" at bounding box center [404, 433] width 22 height 19
type input "[DATE]"
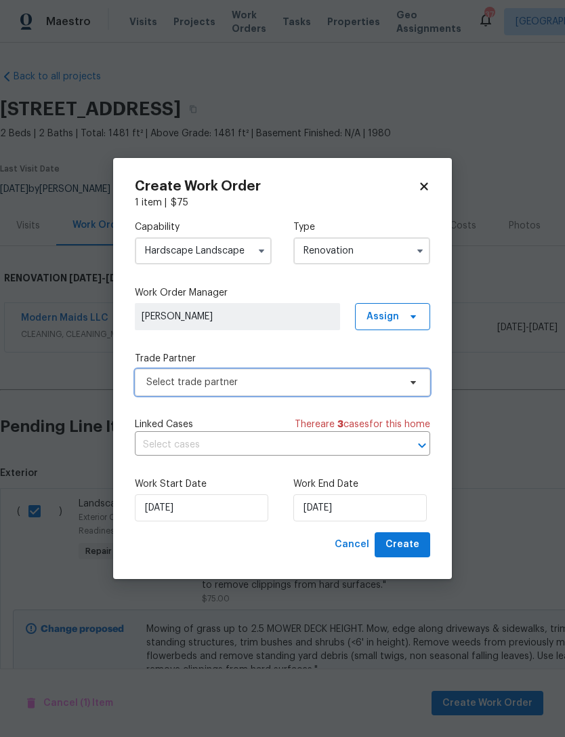
click at [233, 386] on span "Select trade partner" at bounding box center [272, 382] width 253 height 14
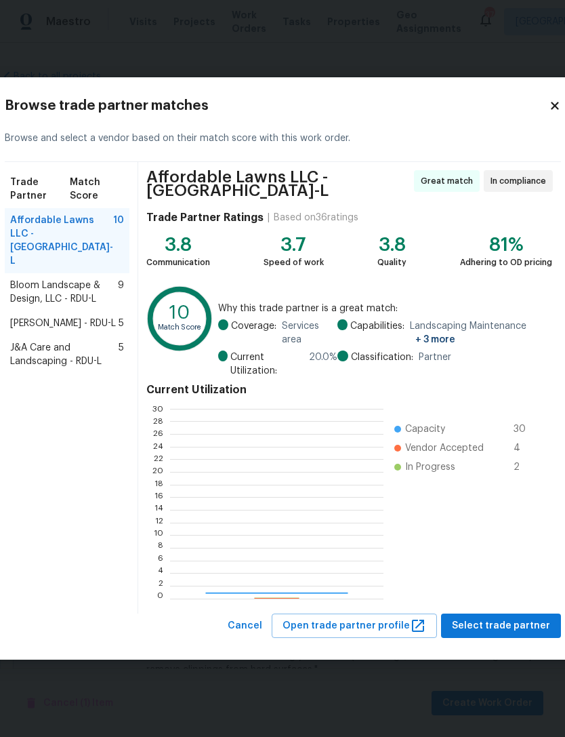
scroll to position [190, 213]
click at [64, 289] on span "Bloom Landscape & Design, LLC - RDU-L" at bounding box center [64, 292] width 108 height 27
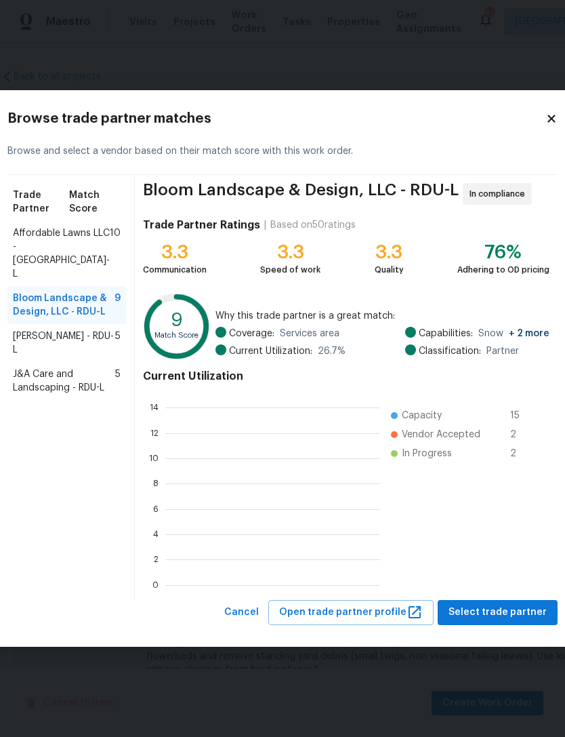
scroll to position [1, 1]
click at [82, 352] on span "Cameron Sweeney - RDU-L" at bounding box center [64, 342] width 102 height 27
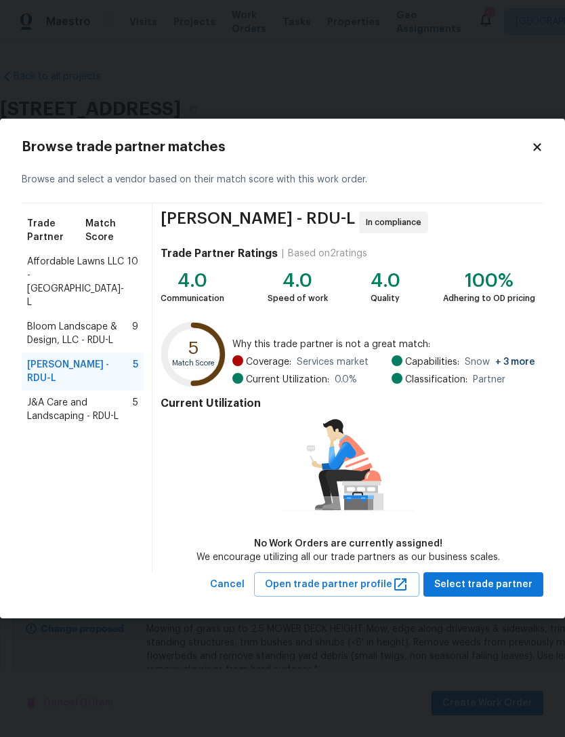
click at [87, 396] on span "J&A Care and Landscaping - RDU-L" at bounding box center [80, 409] width 106 height 27
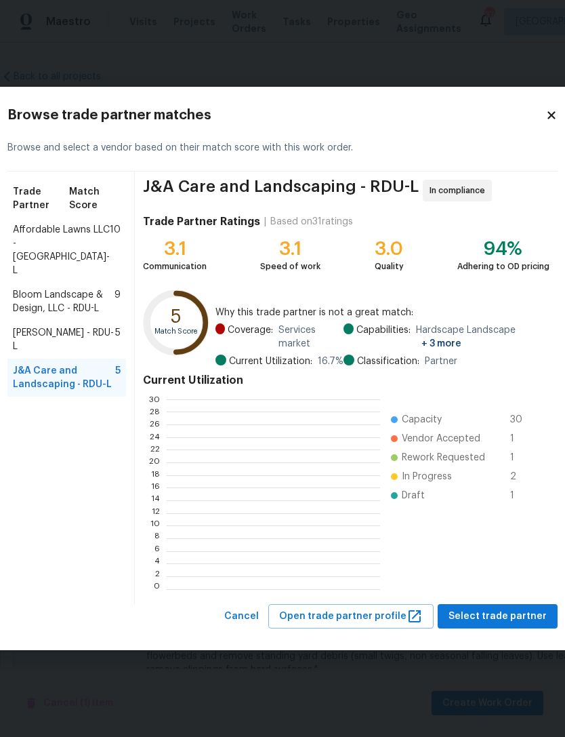
scroll to position [190, 213]
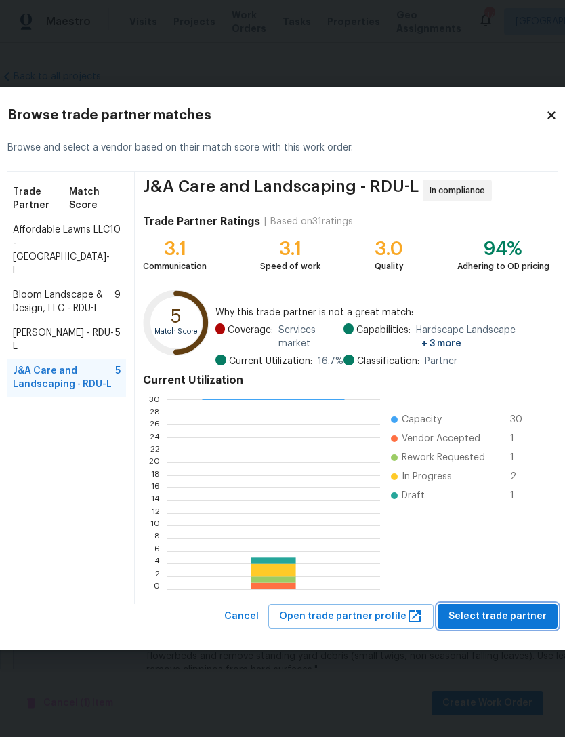
click at [498, 611] on span "Select trade partner" at bounding box center [498, 616] width 98 height 17
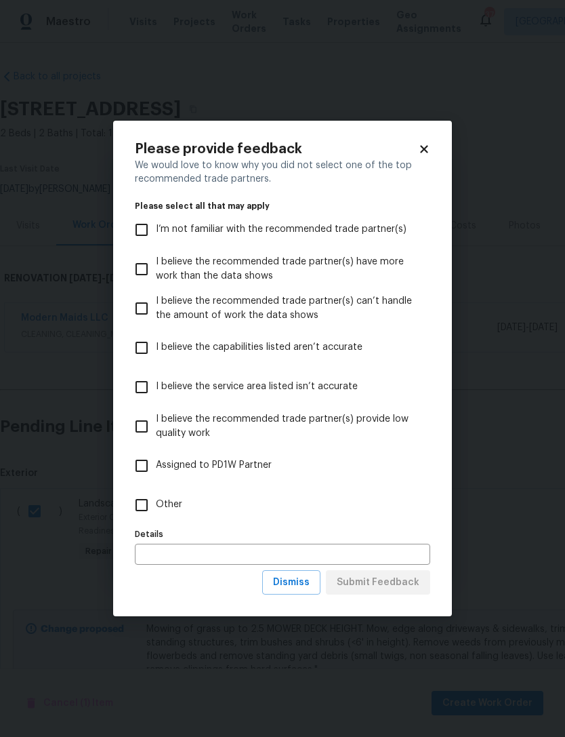
click at [140, 502] on input "Other" at bounding box center [141, 505] width 28 height 28
checkbox input "true"
click at [397, 583] on span "Submit Feedback" at bounding box center [378, 582] width 83 height 17
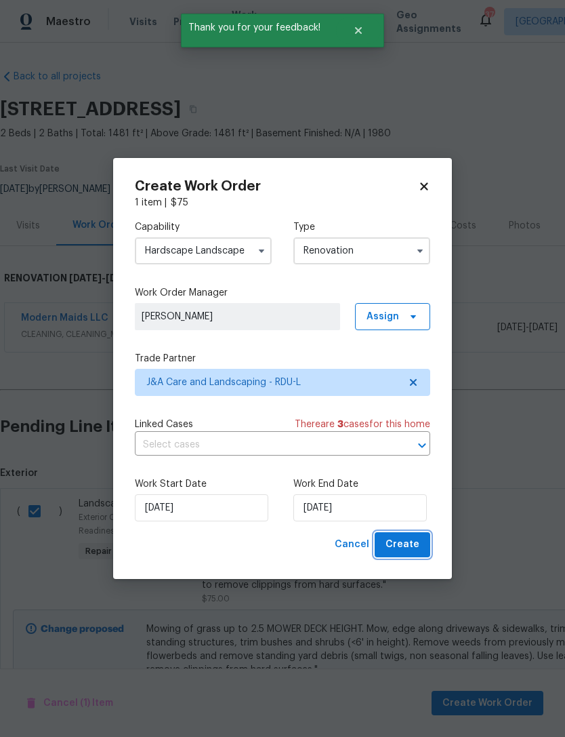
click at [409, 549] on span "Create" at bounding box center [403, 544] width 34 height 17
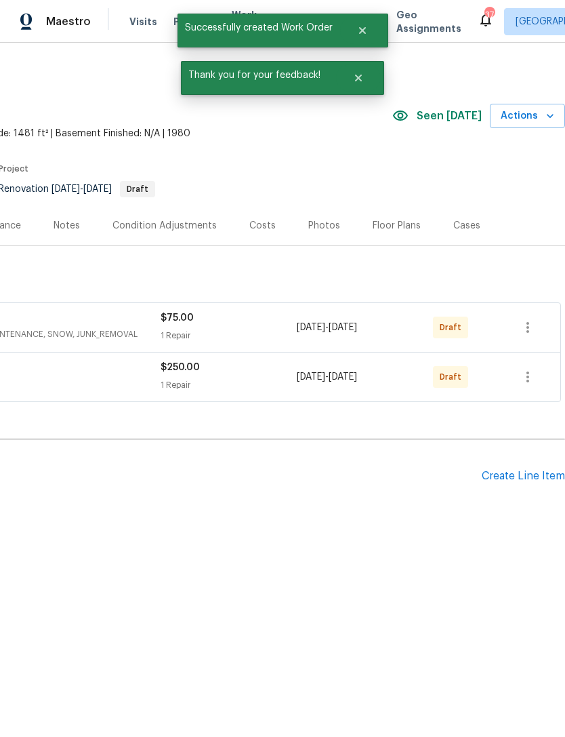
scroll to position [0, 201]
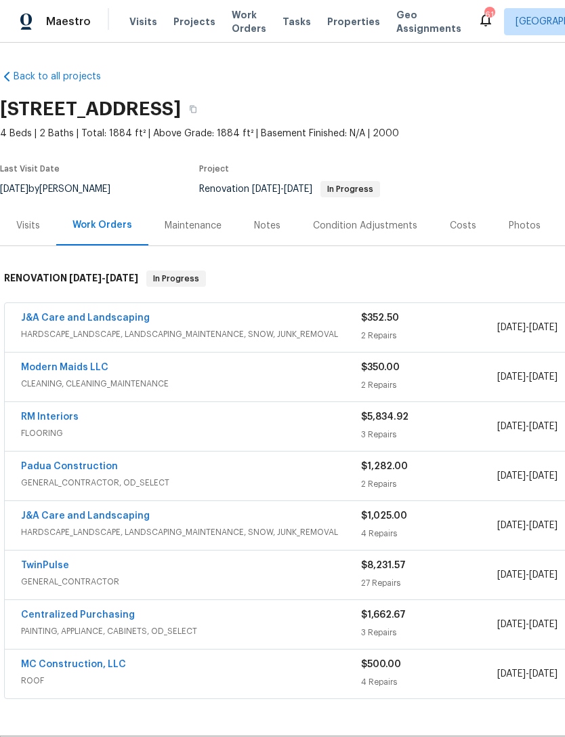
click at [58, 416] on link "RM Interiors" at bounding box center [50, 416] width 58 height 9
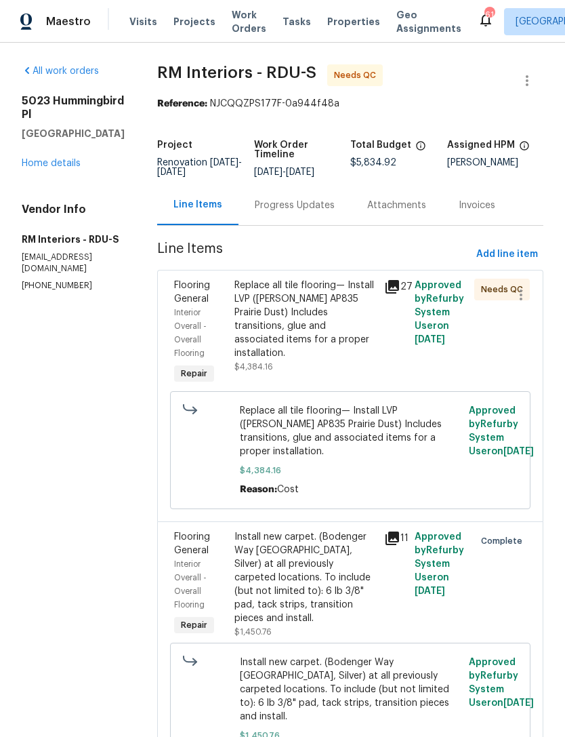
click at [284, 206] on div "Progress Updates" at bounding box center [295, 206] width 80 height 14
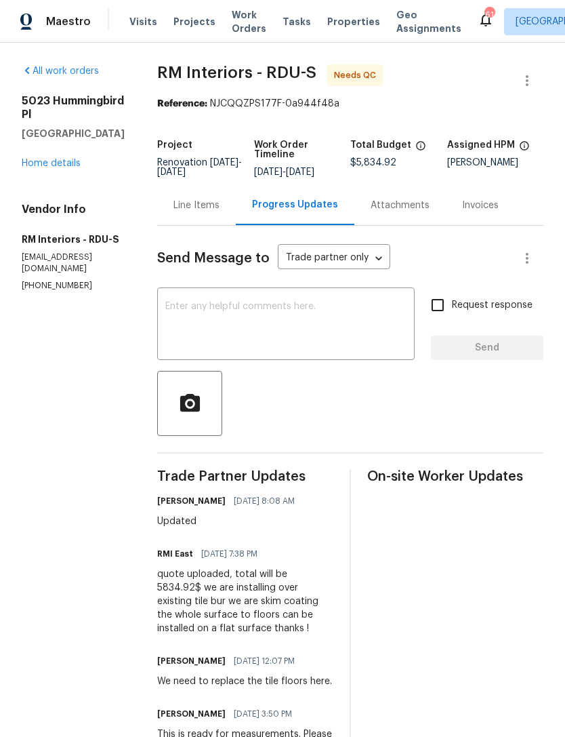
click at [195, 205] on div "Line Items" at bounding box center [197, 206] width 46 height 14
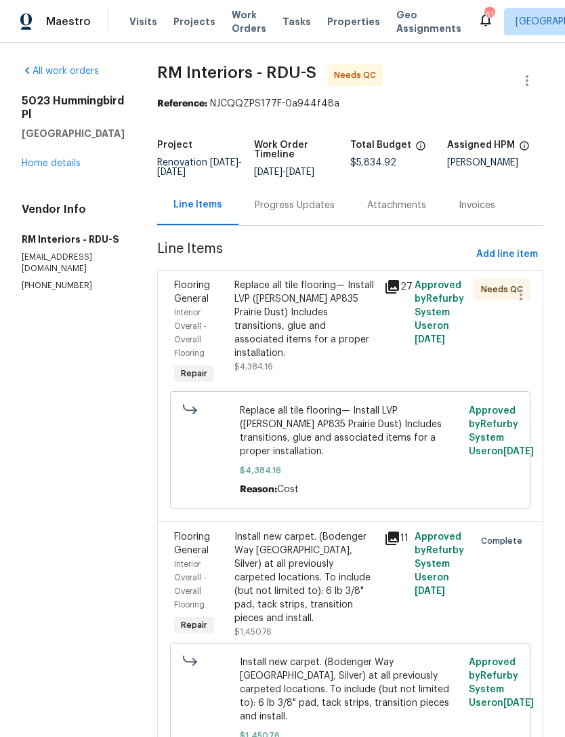
click at [323, 350] on div "Replace all tile flooring— Install LVP (Knighton AP835 Prairie Dust) Includes t…" at bounding box center [306, 326] width 142 height 95
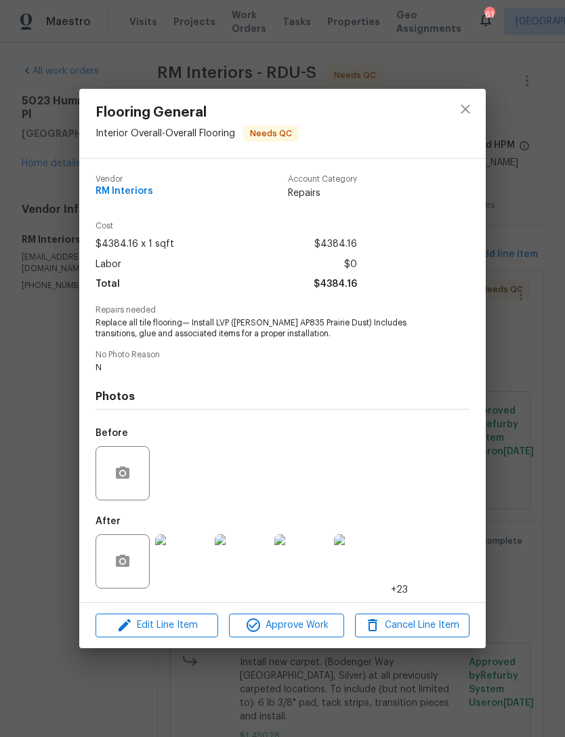
click at [193, 569] on img at bounding box center [182, 561] width 54 height 54
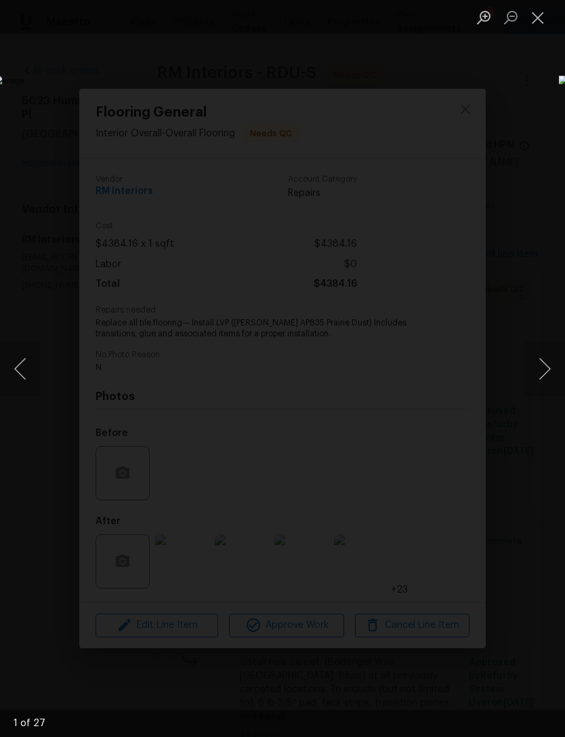
click at [547, 369] on button "Next image" at bounding box center [545, 369] width 41 height 54
click at [546, 373] on button "Next image" at bounding box center [545, 369] width 41 height 54
click at [548, 375] on button "Next image" at bounding box center [545, 369] width 41 height 54
click at [550, 375] on button "Next image" at bounding box center [545, 369] width 41 height 54
click at [552, 377] on button "Next image" at bounding box center [545, 369] width 41 height 54
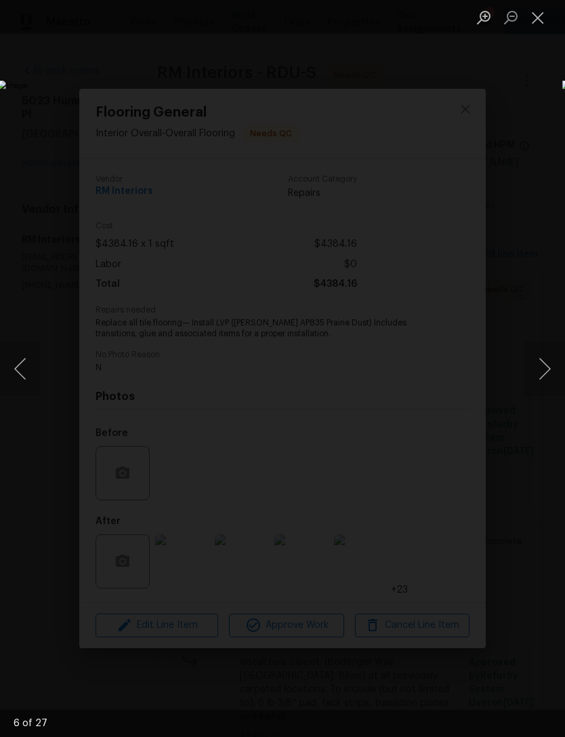
click at [546, 375] on button "Next image" at bounding box center [545, 369] width 41 height 54
click at [549, 379] on button "Next image" at bounding box center [545, 369] width 41 height 54
click at [556, 378] on button "Next image" at bounding box center [545, 369] width 41 height 54
click at [550, 377] on button "Next image" at bounding box center [545, 369] width 41 height 54
click at [552, 379] on button "Next image" at bounding box center [545, 369] width 41 height 54
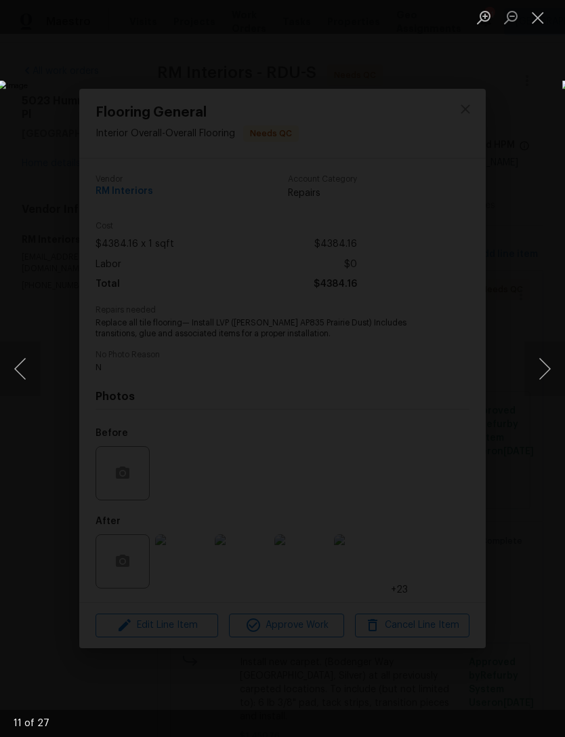
click at [553, 382] on button "Next image" at bounding box center [545, 369] width 41 height 54
click at [546, 372] on button "Next image" at bounding box center [545, 369] width 41 height 54
click at [551, 374] on button "Next image" at bounding box center [545, 369] width 41 height 54
click at [552, 380] on button "Next image" at bounding box center [545, 369] width 41 height 54
click at [551, 378] on button "Next image" at bounding box center [545, 369] width 41 height 54
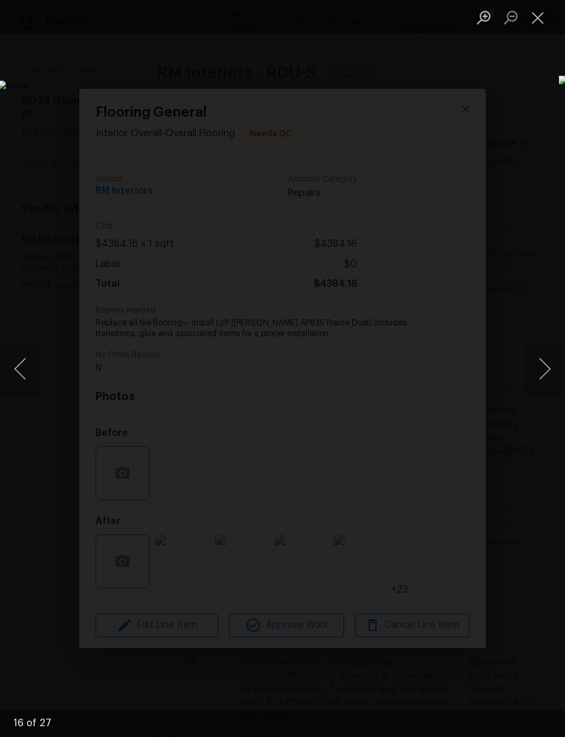
click at [538, 17] on button "Close lightbox" at bounding box center [538, 17] width 27 height 24
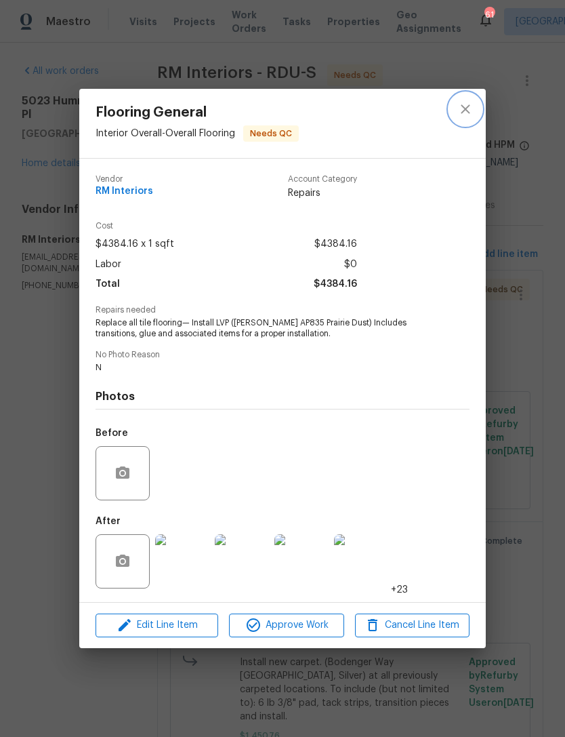
click at [468, 108] on icon "close" at bounding box center [466, 109] width 16 height 16
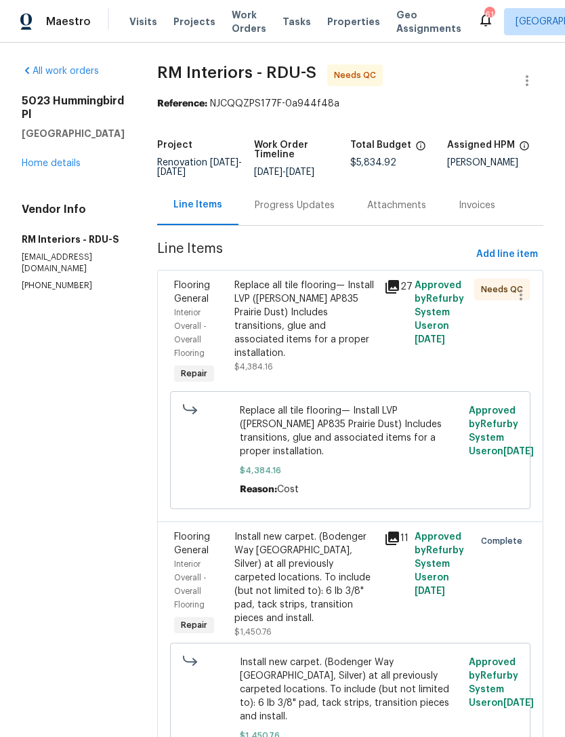
click at [392, 288] on icon at bounding box center [392, 287] width 16 height 16
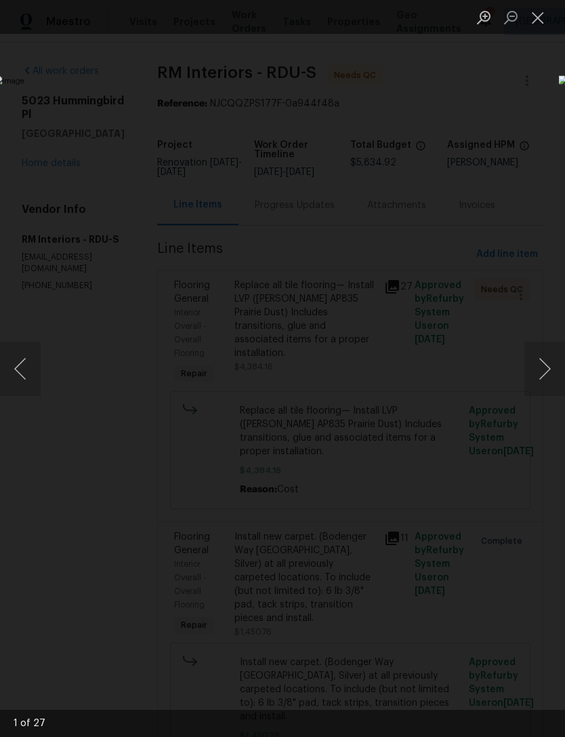
click at [537, 380] on button "Next image" at bounding box center [545, 369] width 41 height 54
click at [544, 367] on button "Next image" at bounding box center [545, 369] width 41 height 54
click at [549, 367] on button "Next image" at bounding box center [545, 369] width 41 height 54
click at [552, 365] on button "Next image" at bounding box center [545, 369] width 41 height 54
click at [553, 365] on button "Next image" at bounding box center [545, 369] width 41 height 54
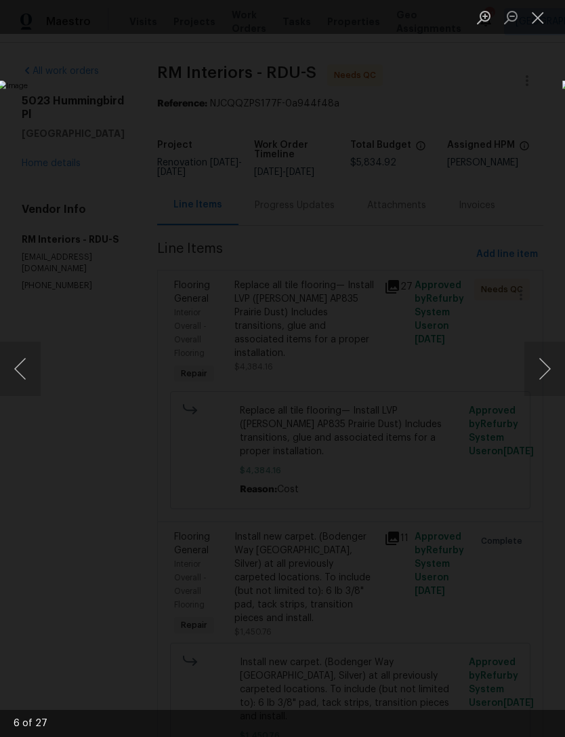
click at [556, 367] on button "Next image" at bounding box center [545, 369] width 41 height 54
click at [557, 365] on button "Next image" at bounding box center [545, 369] width 41 height 54
click at [554, 367] on button "Next image" at bounding box center [545, 369] width 41 height 54
click at [556, 366] on button "Next image" at bounding box center [545, 369] width 41 height 54
click at [555, 366] on button "Next image" at bounding box center [545, 369] width 41 height 54
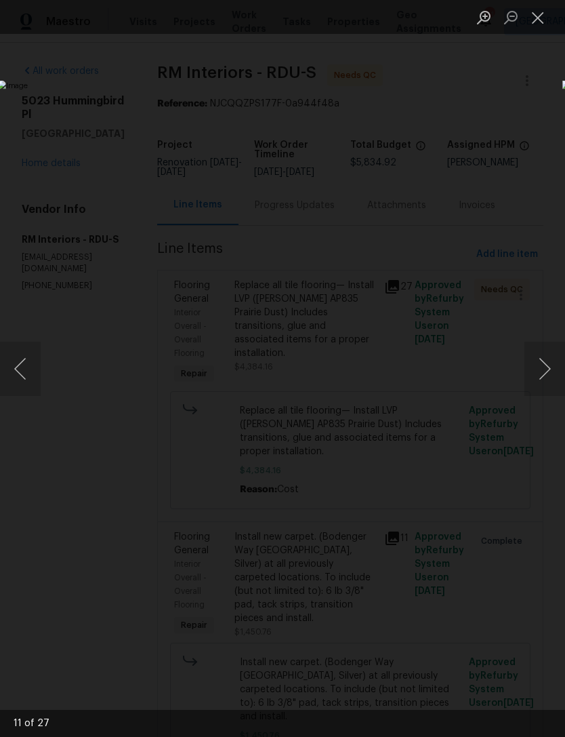
click at [555, 366] on button "Next image" at bounding box center [545, 369] width 41 height 54
click at [554, 367] on button "Next image" at bounding box center [545, 369] width 41 height 54
click at [555, 367] on button "Next image" at bounding box center [545, 369] width 41 height 54
click at [555, 368] on button "Next image" at bounding box center [545, 369] width 41 height 54
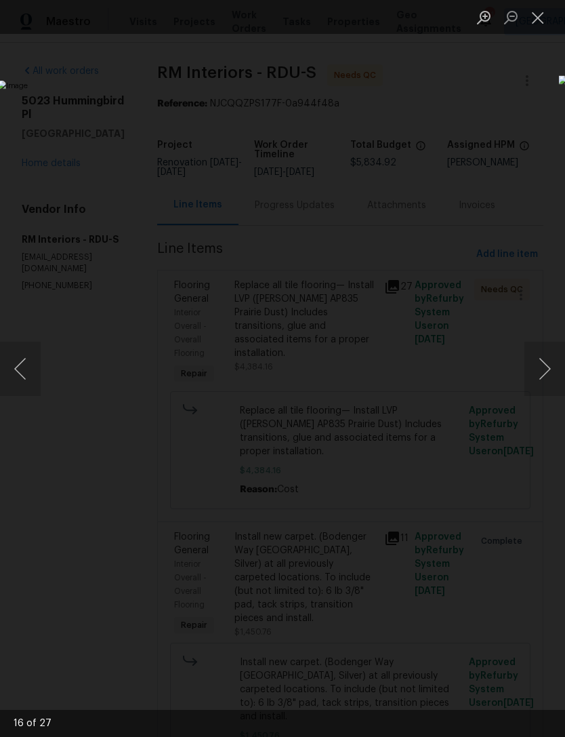
click at [557, 366] on button "Next image" at bounding box center [545, 369] width 41 height 54
click at [555, 369] on button "Next image" at bounding box center [545, 369] width 41 height 54
click at [554, 369] on button "Next image" at bounding box center [545, 369] width 41 height 54
click at [540, 18] on button "Close lightbox" at bounding box center [538, 17] width 27 height 24
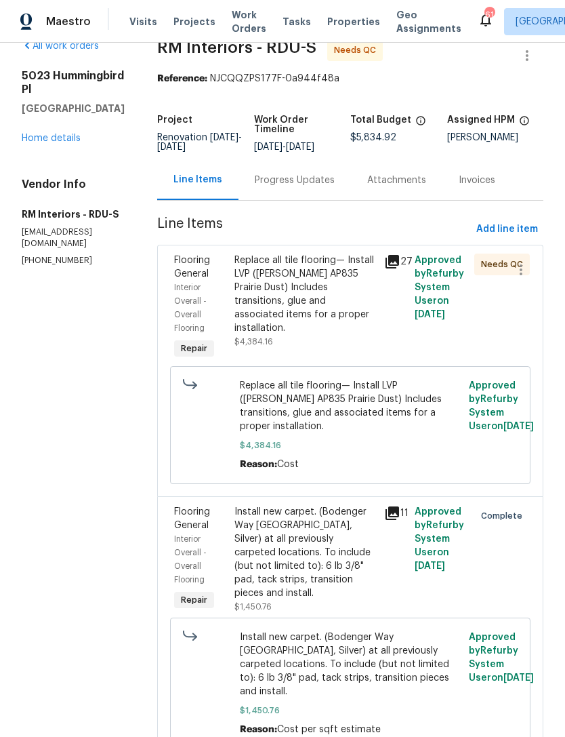
scroll to position [24, 0]
click at [326, 540] on div "Install new carpet. (Bodenger Way 945 Winter Ash, Silver) at all previously car…" at bounding box center [306, 553] width 142 height 95
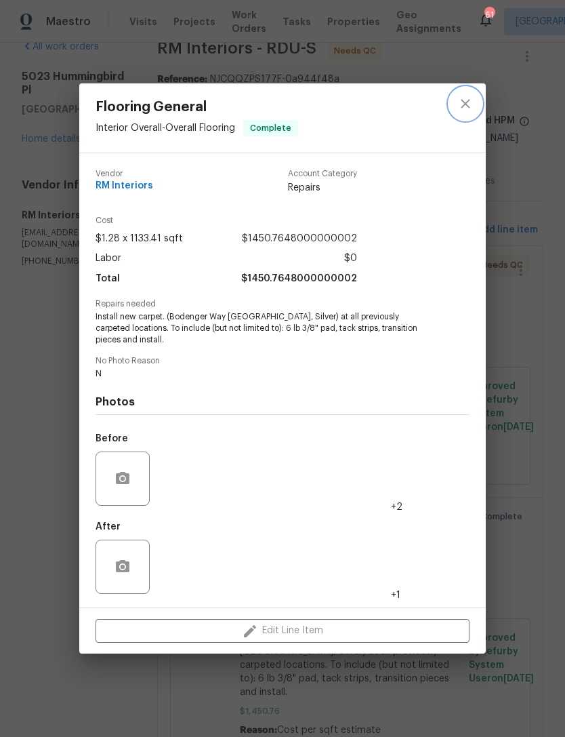
click at [466, 104] on icon "close" at bounding box center [466, 104] width 16 height 16
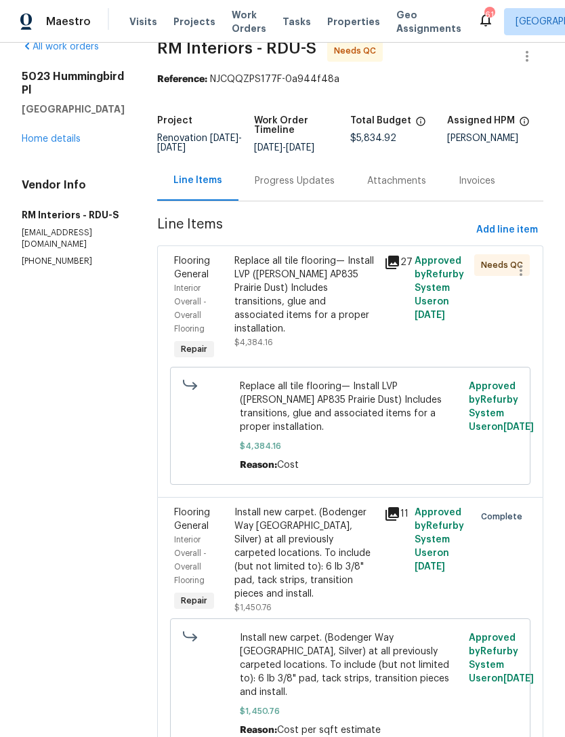
click at [65, 144] on link "Home details" at bounding box center [51, 138] width 59 height 9
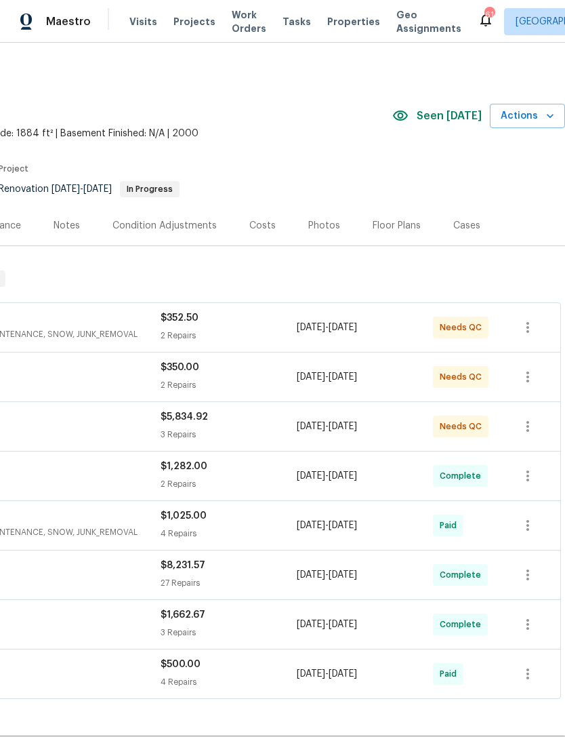
scroll to position [0, 201]
click at [552, 117] on icon "button" at bounding box center [550, 116] width 7 height 4
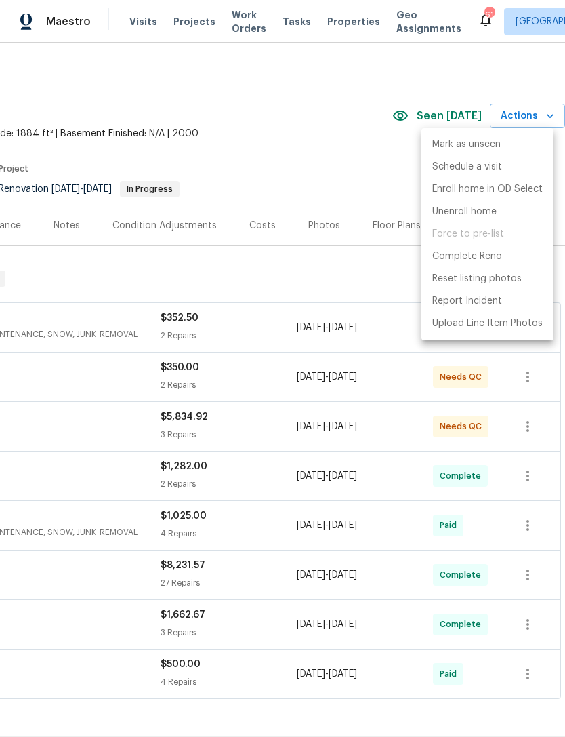
click at [312, 275] on div at bounding box center [282, 368] width 565 height 737
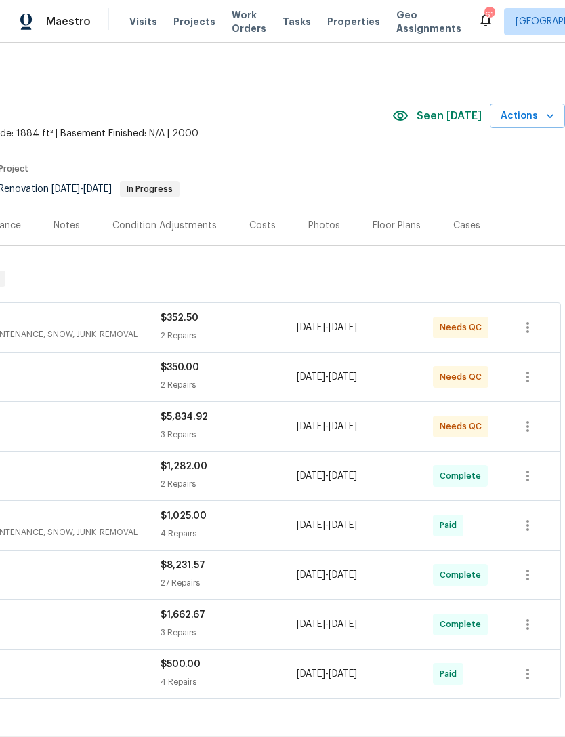
click at [551, 118] on icon "button" at bounding box center [551, 116] width 14 height 14
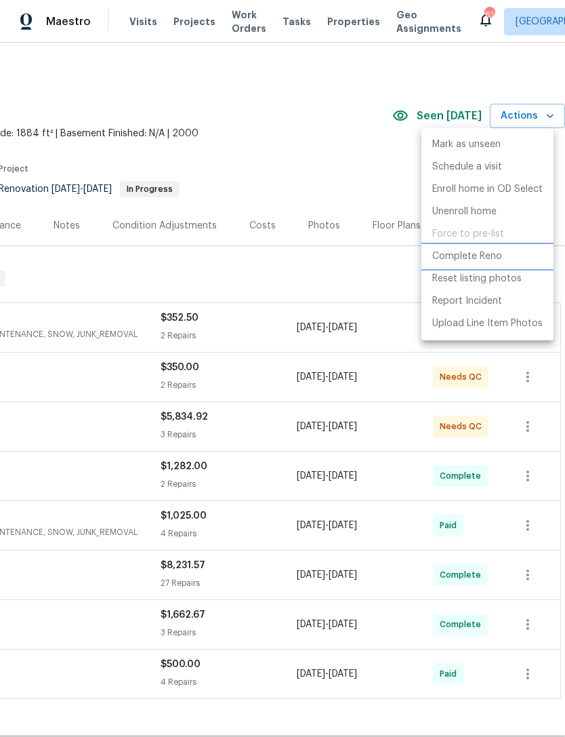
click at [454, 257] on p "Complete Reno" at bounding box center [467, 256] width 70 height 14
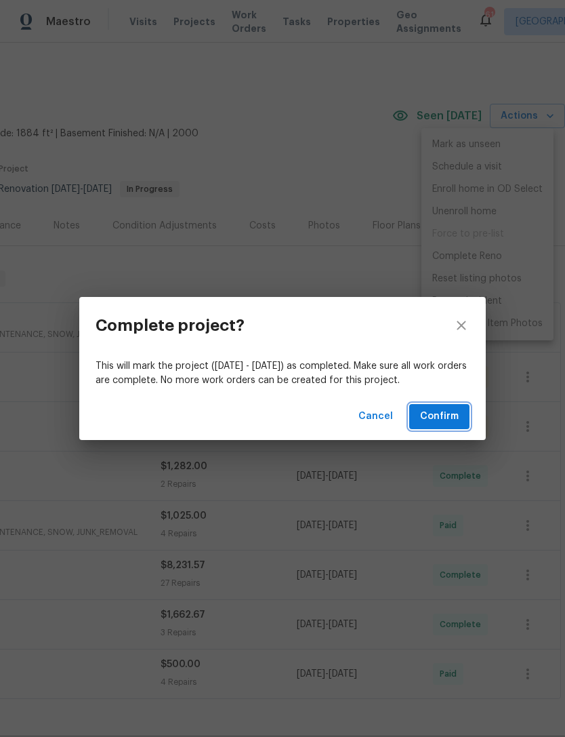
click at [455, 411] on span "Confirm" at bounding box center [439, 416] width 39 height 17
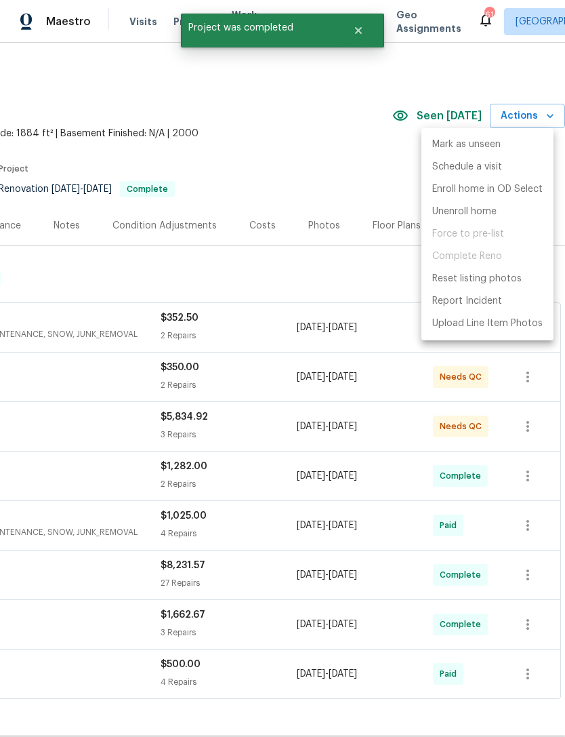
click at [211, 269] on div at bounding box center [282, 368] width 565 height 737
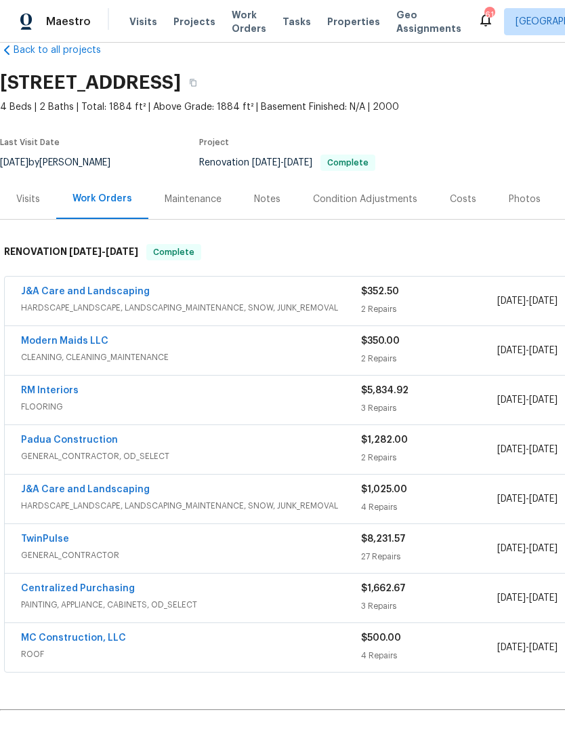
scroll to position [27, 0]
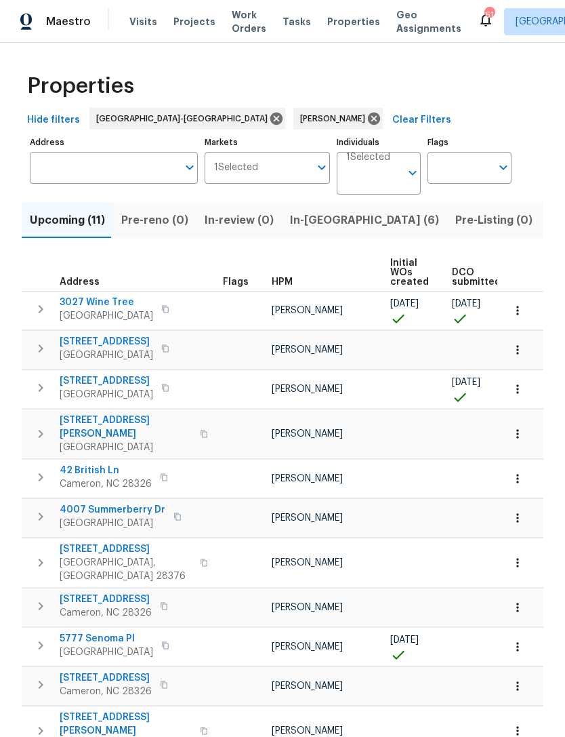
click at [308, 218] on span "In-reno (6)" at bounding box center [364, 220] width 149 height 19
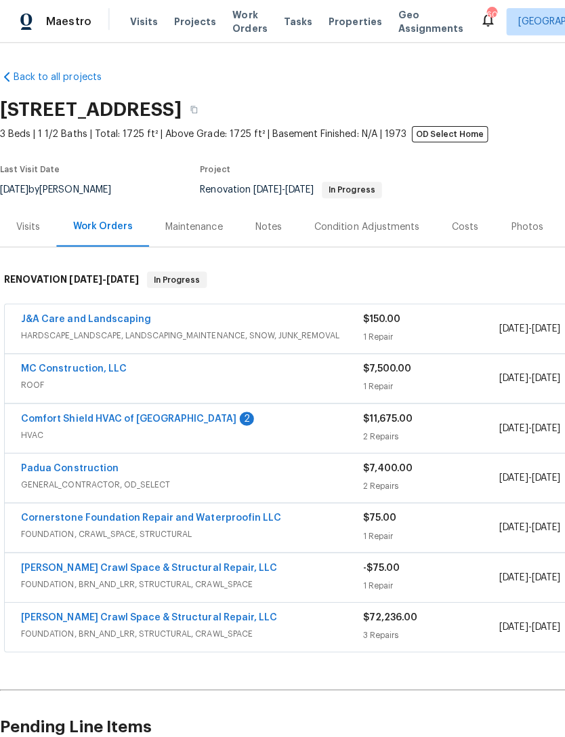
click at [239, 418] on div "2" at bounding box center [246, 417] width 14 height 14
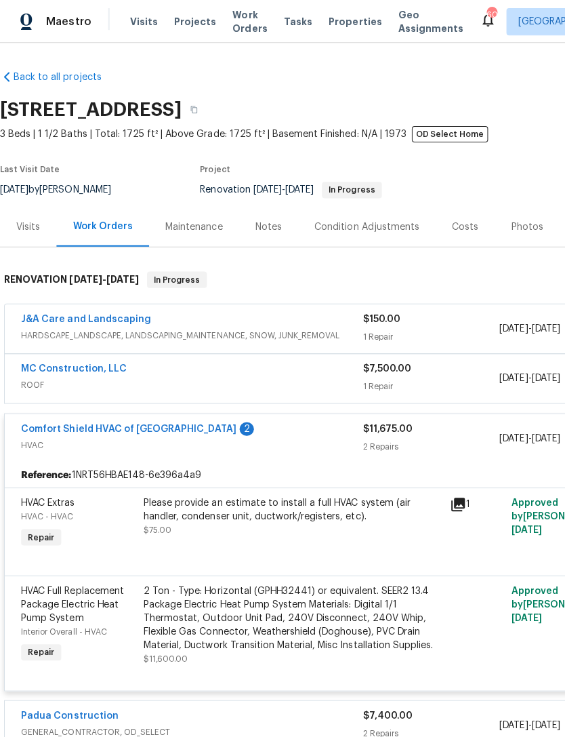
click at [141, 424] on link "Comfort Shield HVAC of [GEOGRAPHIC_DATA]" at bounding box center [128, 426] width 214 height 9
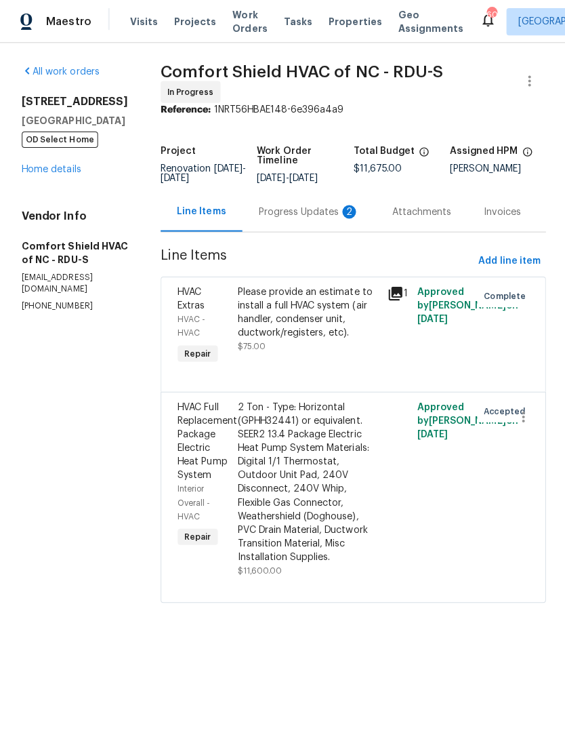
click at [312, 218] on div "Progress Updates 2" at bounding box center [308, 211] width 100 height 14
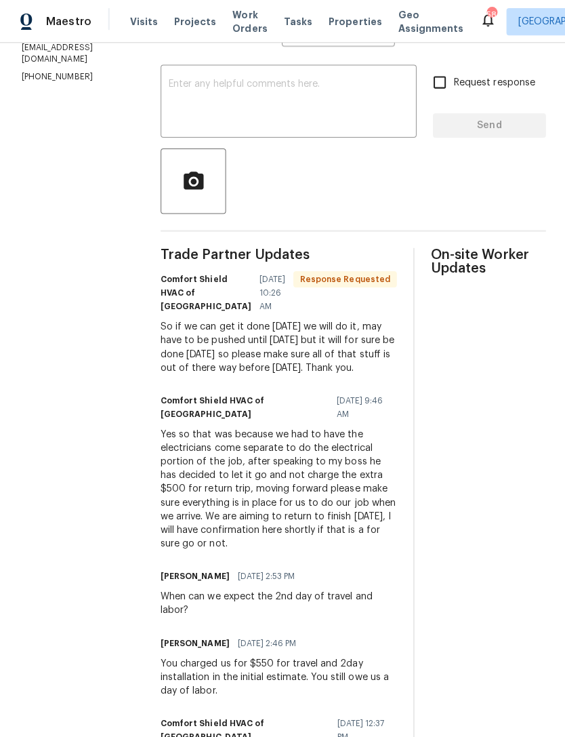
scroll to position [231, 0]
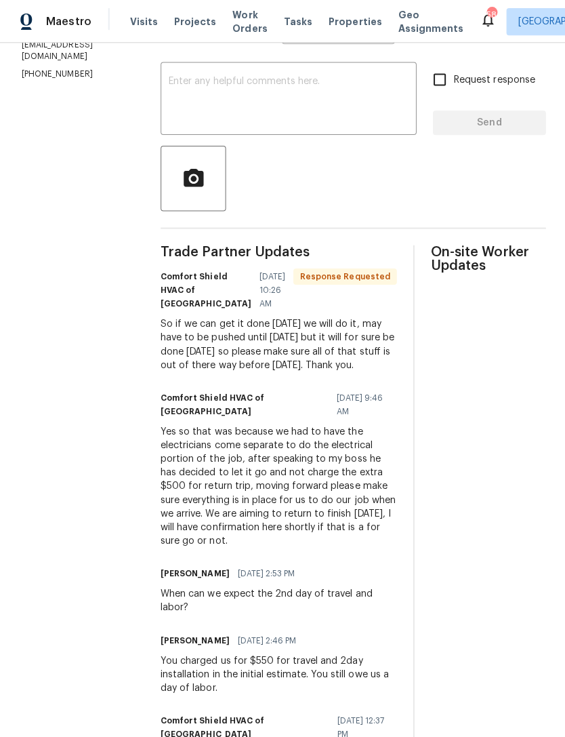
click at [281, 102] on textarea at bounding box center [287, 99] width 239 height 47
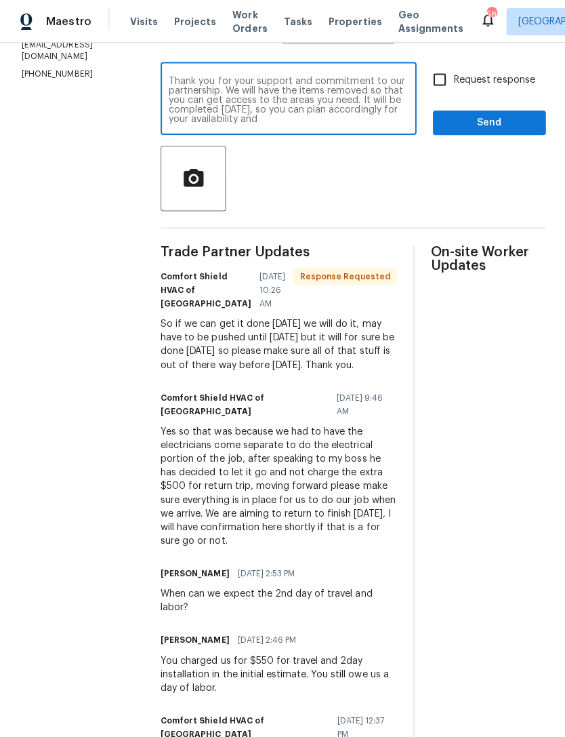
scroll to position [9, 0]
type textarea "Thank you for your support and commitment to our partnership. We will have the …"
click at [436, 89] on input "Request response" at bounding box center [438, 79] width 28 height 28
checkbox input "true"
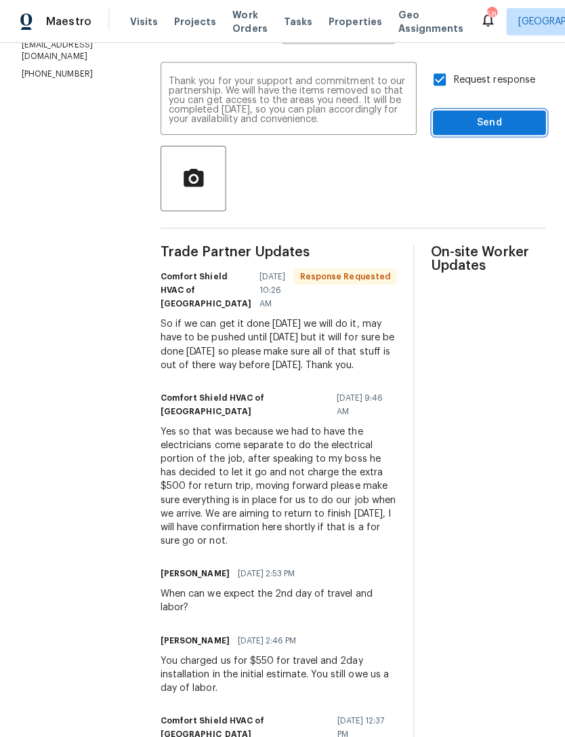
click at [474, 131] on span "Send" at bounding box center [487, 122] width 91 height 17
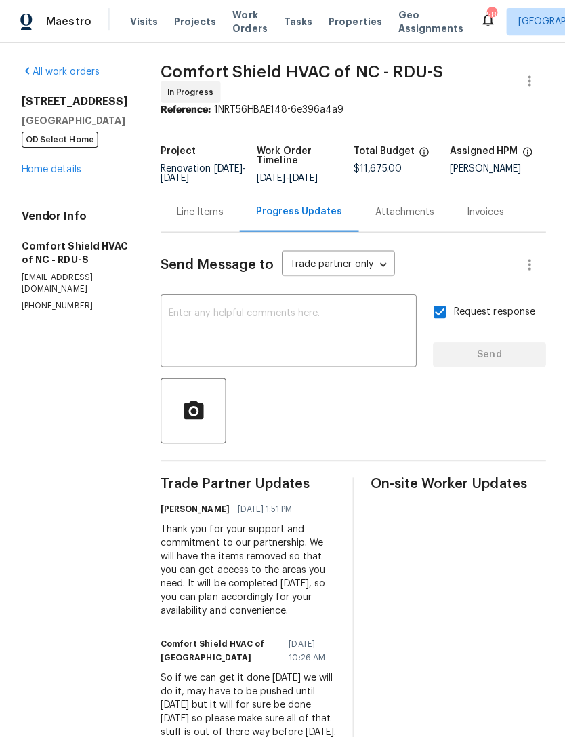
scroll to position [0, 0]
click at [59, 172] on link "Home details" at bounding box center [51, 168] width 59 height 9
